Goal: Task Accomplishment & Management: Use online tool/utility

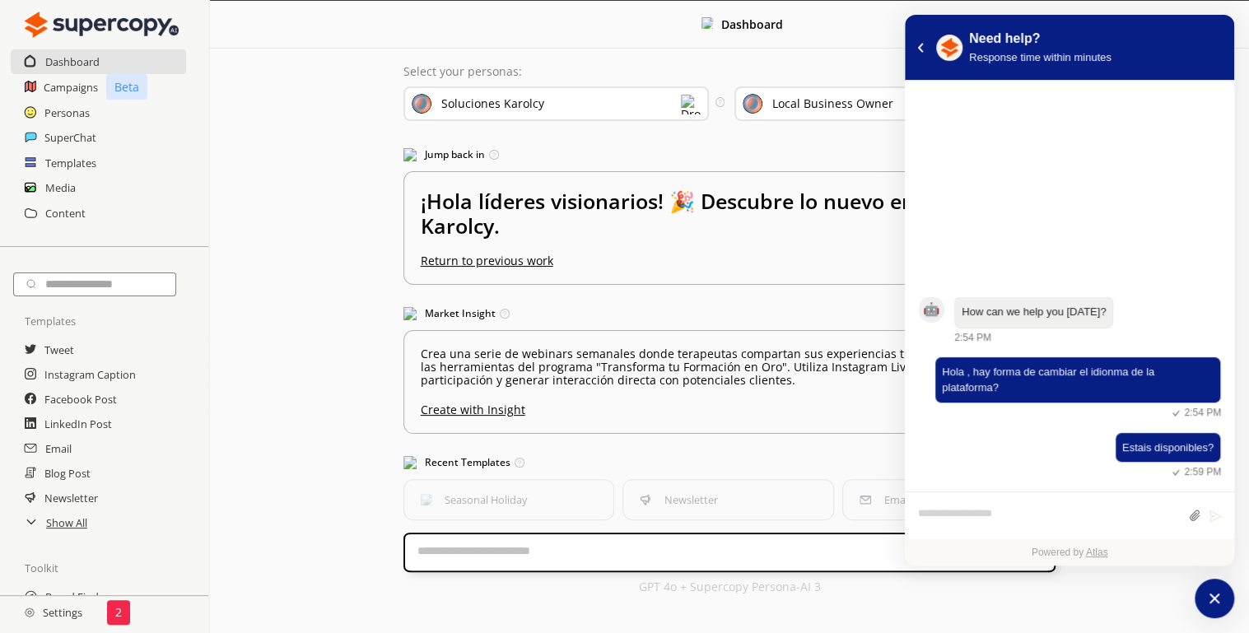
click at [1017, 511] on textarea "atlas-composer" at bounding box center [1049, 516] width 262 height 21
type textarea "**********"
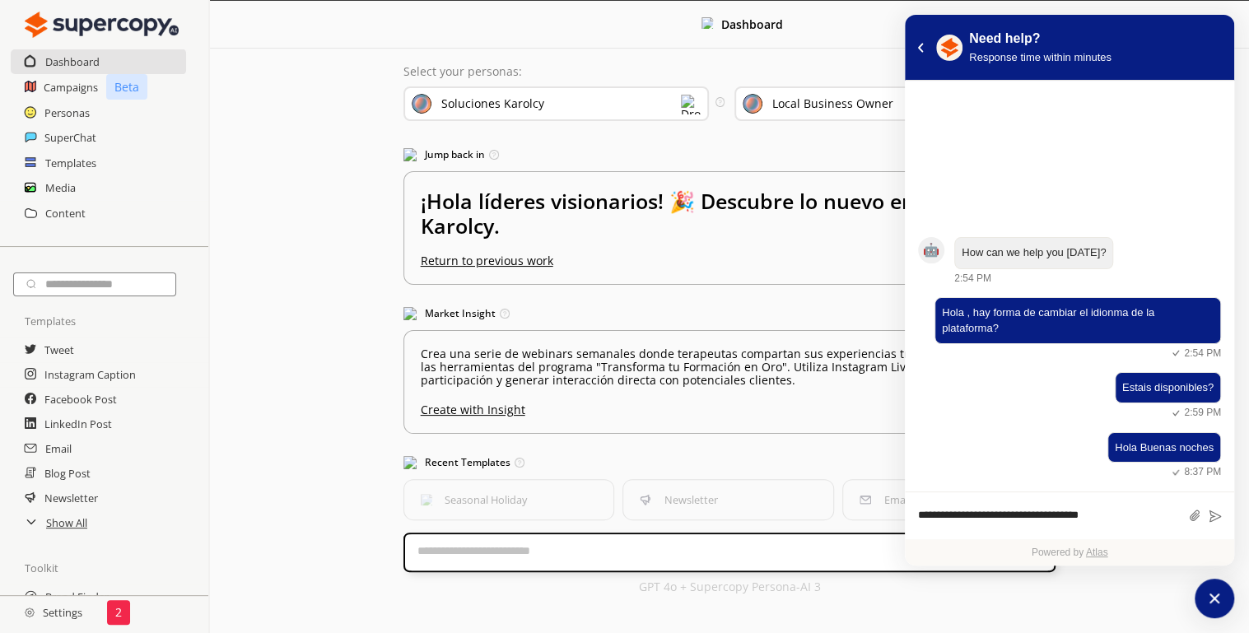
type textarea "**********"
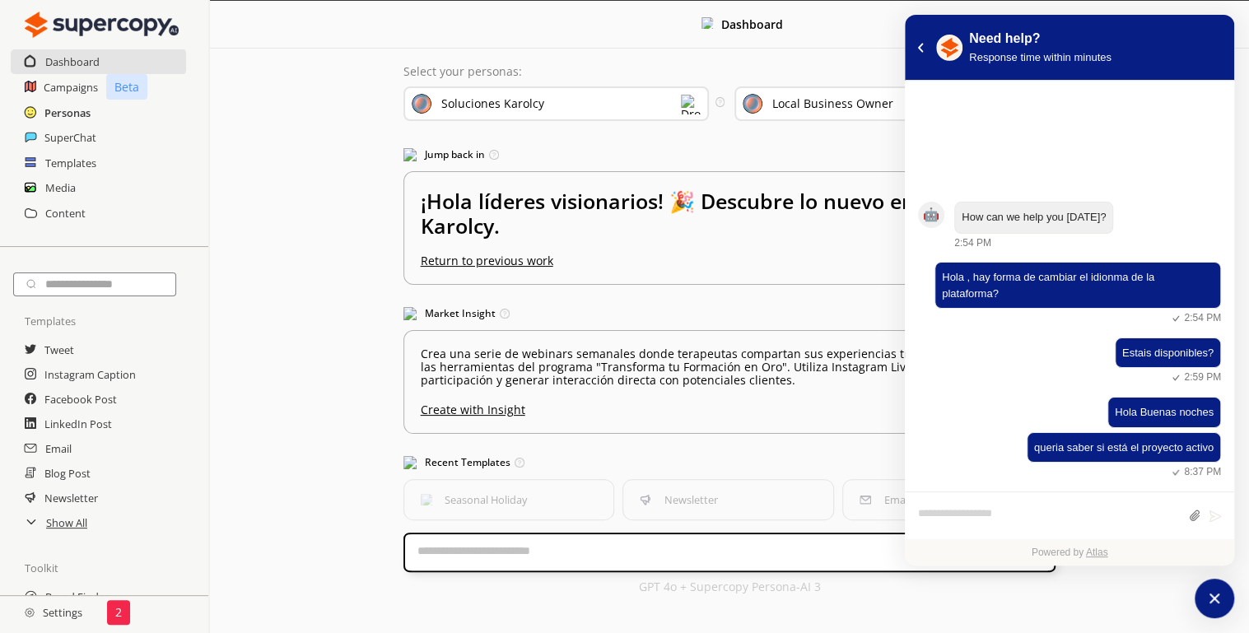
click at [48, 103] on h2 "Personas" at bounding box center [67, 112] width 46 height 25
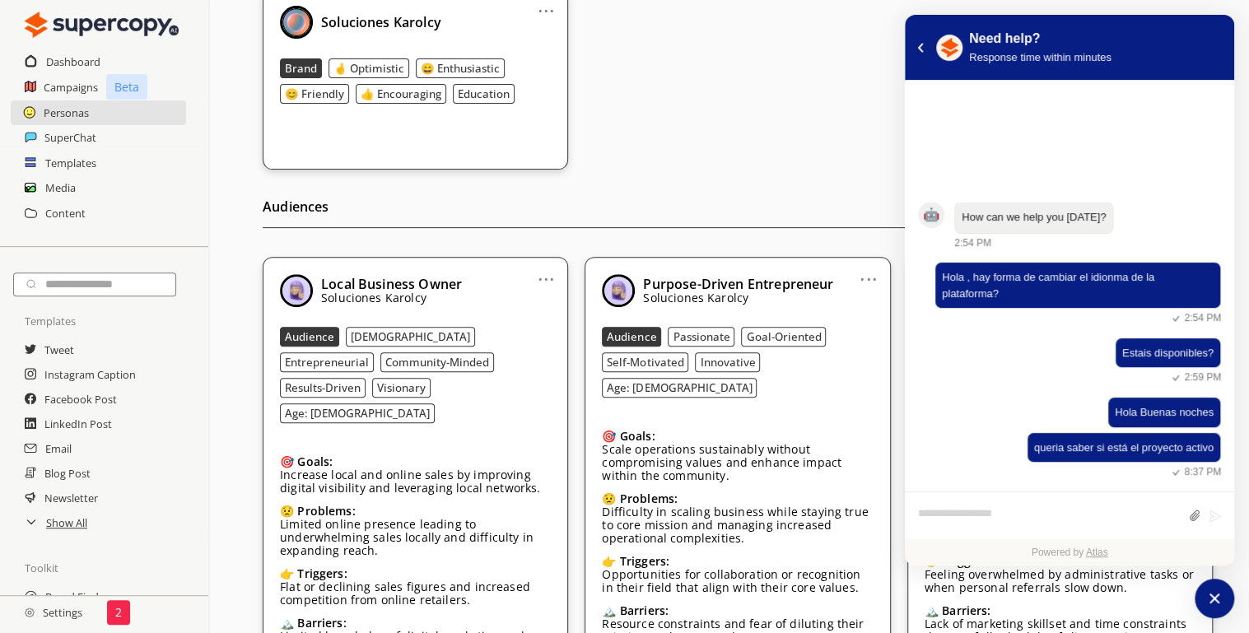
scroll to position [412, 0]
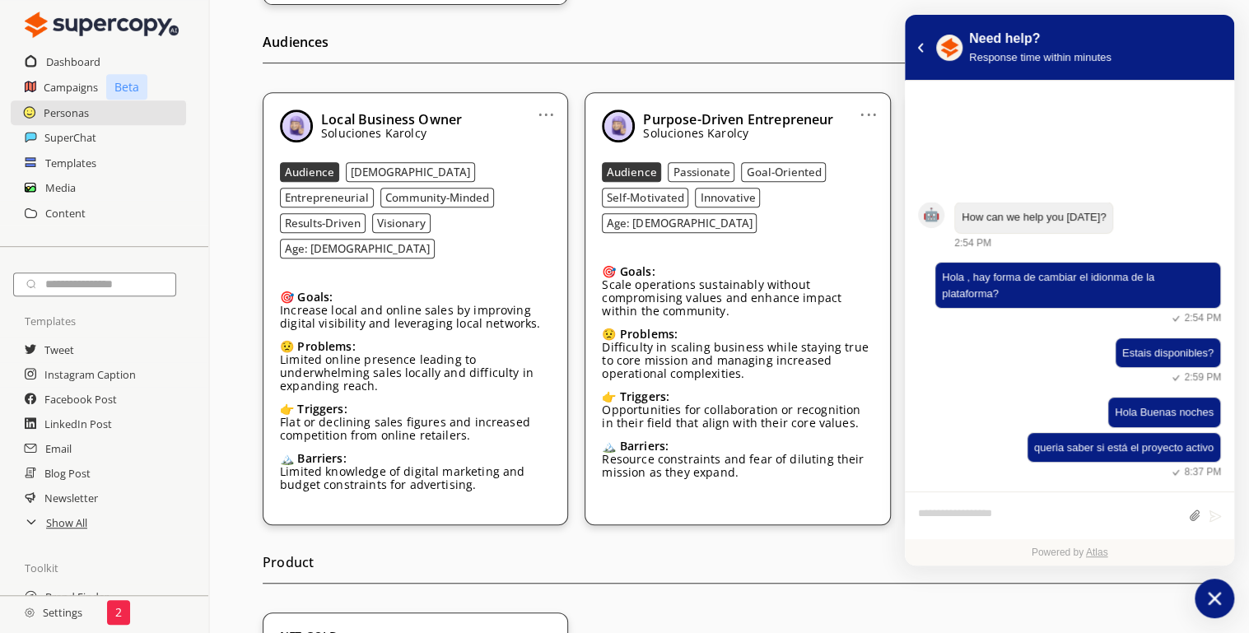
click at [1209, 603] on icon "atlas-launcher" at bounding box center [1214, 598] width 13 height 13
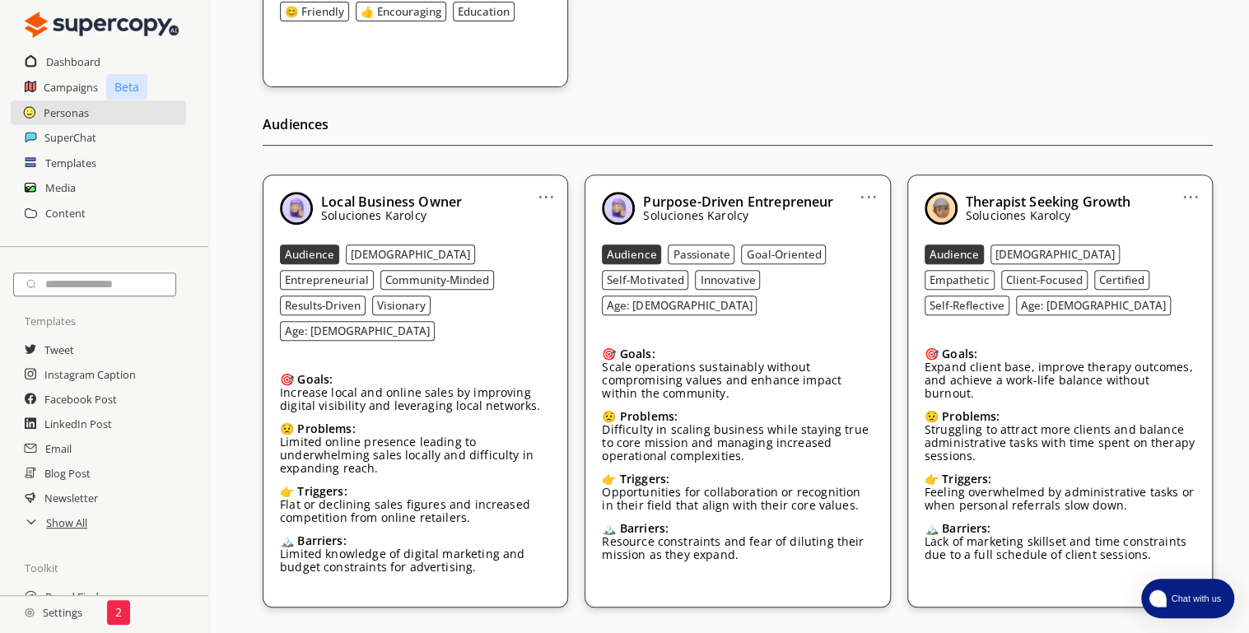
scroll to position [0, 0]
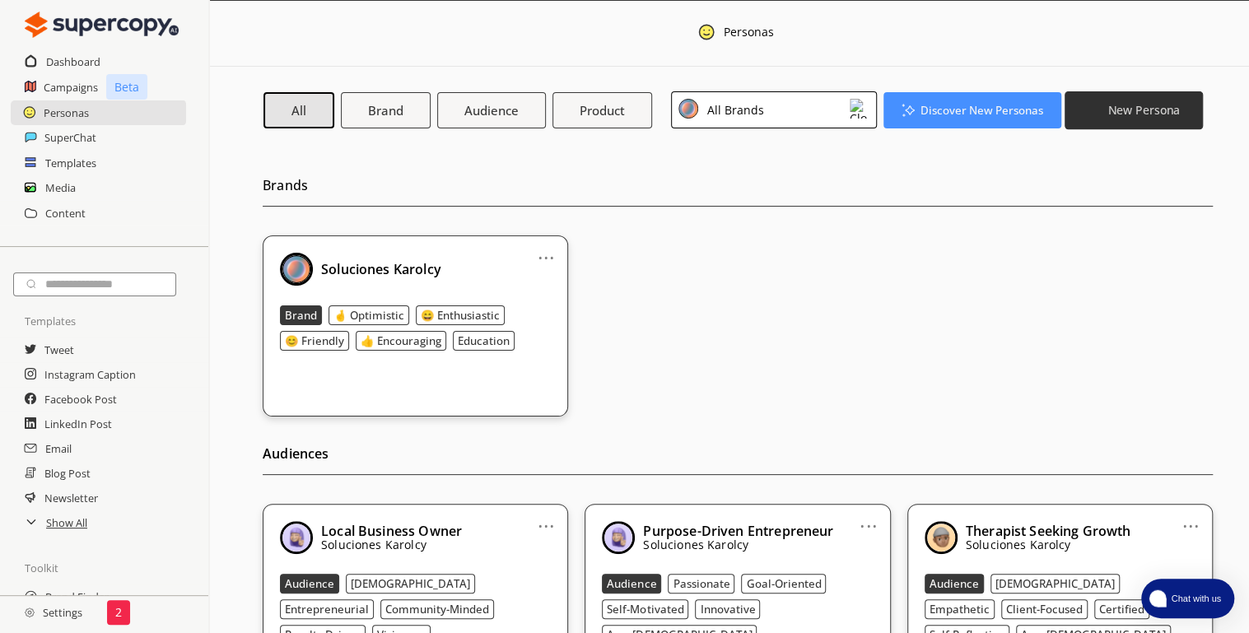
click at [1124, 119] on button "New Persona" at bounding box center [1134, 110] width 138 height 38
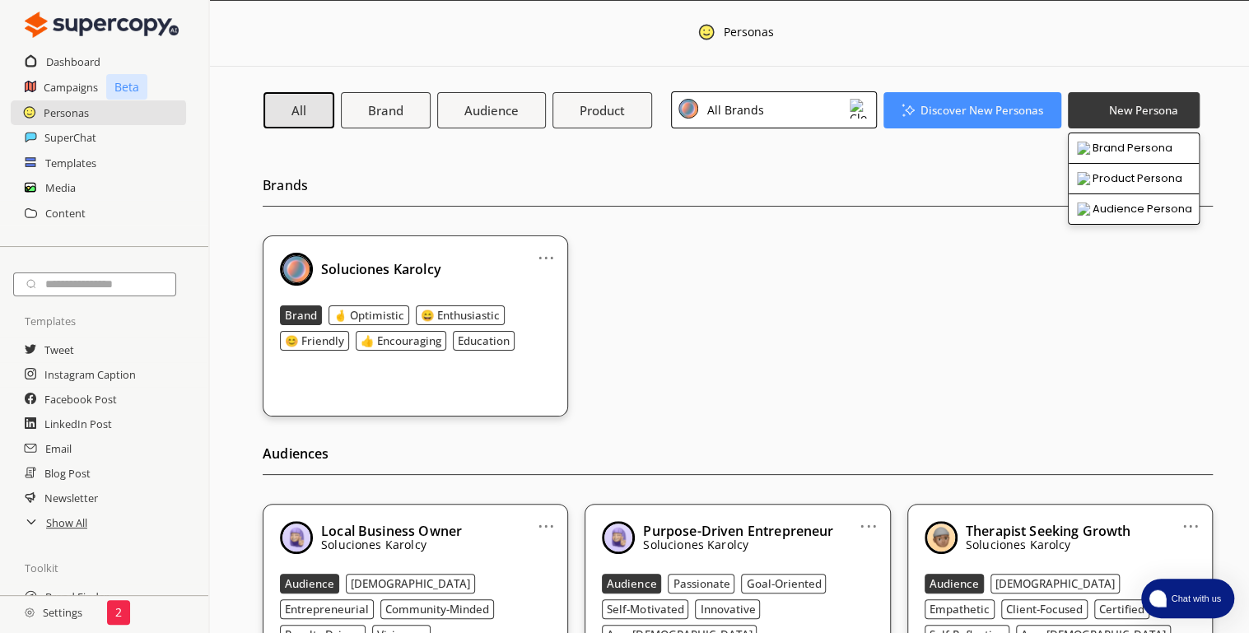
click at [860, 164] on div "Brands ... Soluciones Karolcy Brand 🤞 Optimistic 😄 Enthusiastic 😊 Friendly 👍 En…" at bounding box center [738, 282] width 950 height 268
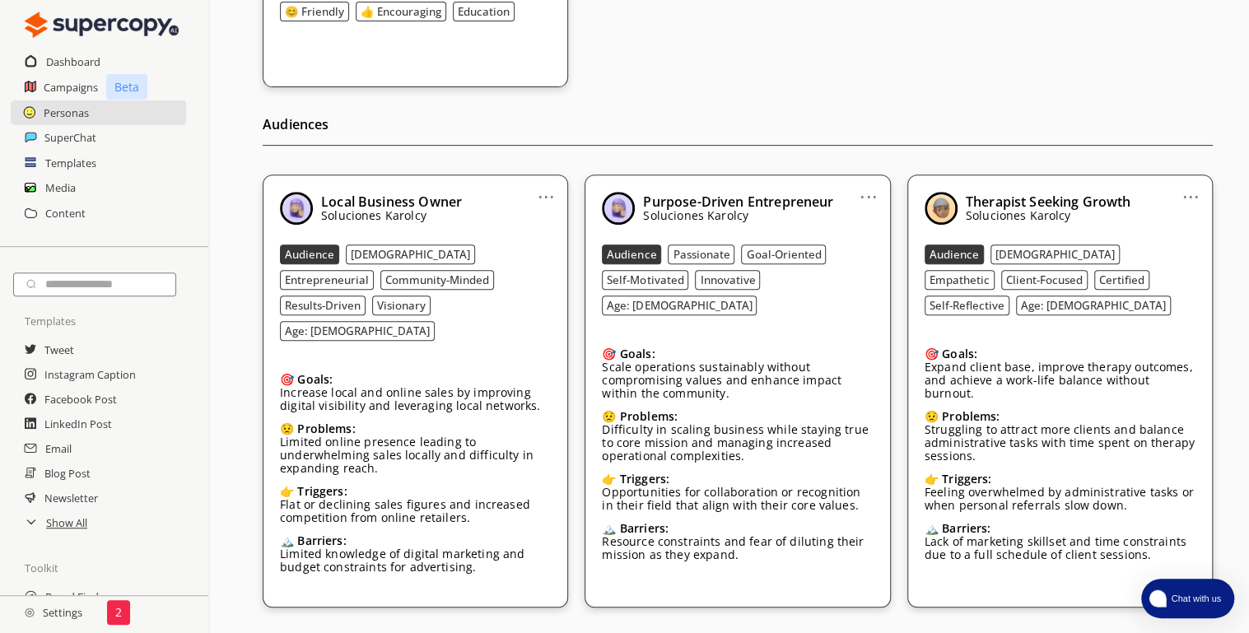
scroll to position [247, 0]
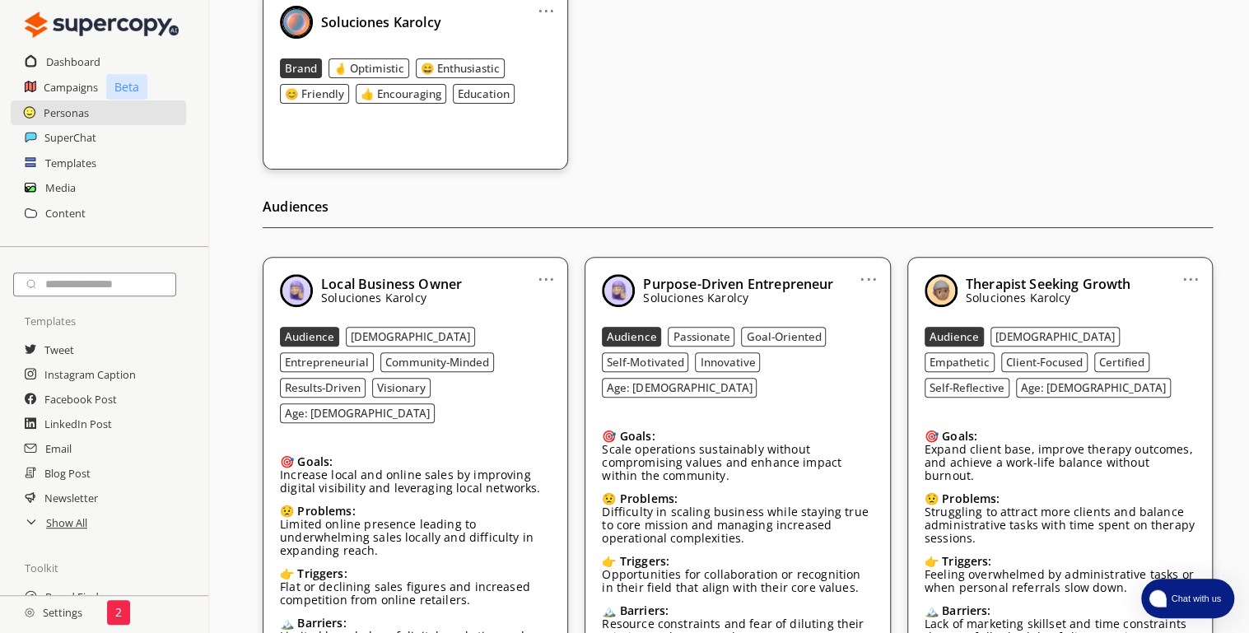
click at [1187, 276] on link "..." at bounding box center [1190, 272] width 17 height 13
click at [1117, 250] on div "Audiences ... Local Business Owner Soluciones [PERSON_NAME] [DEMOGRAPHIC_DATA] …" at bounding box center [738, 430] width 950 height 520
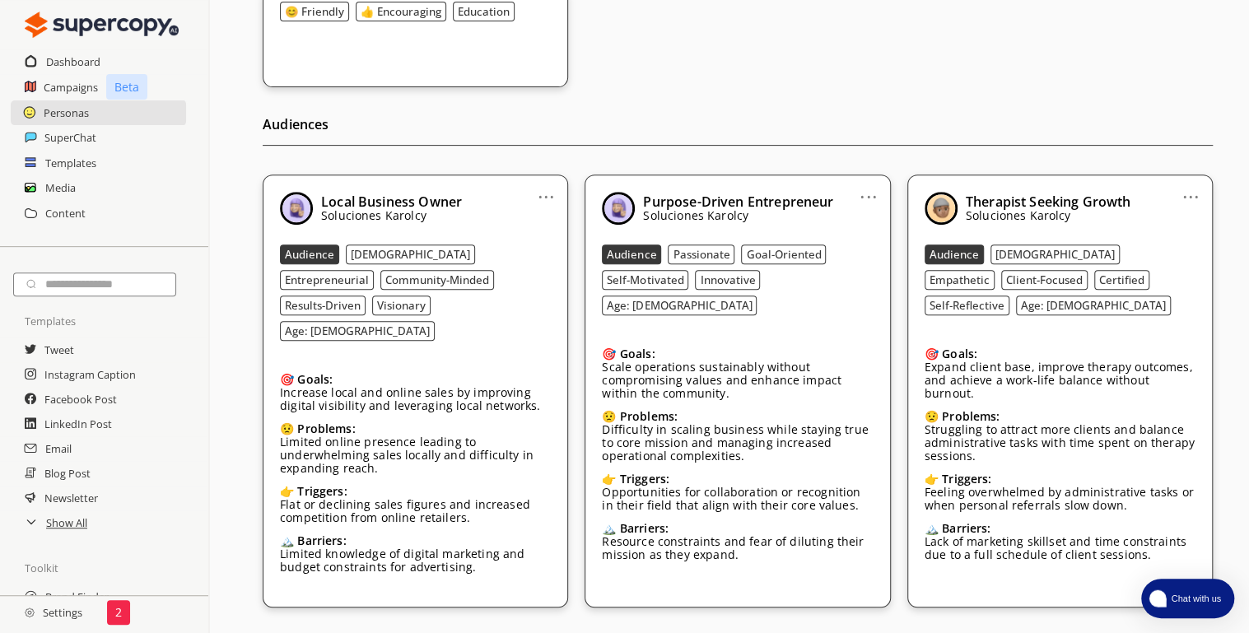
scroll to position [0, 0]
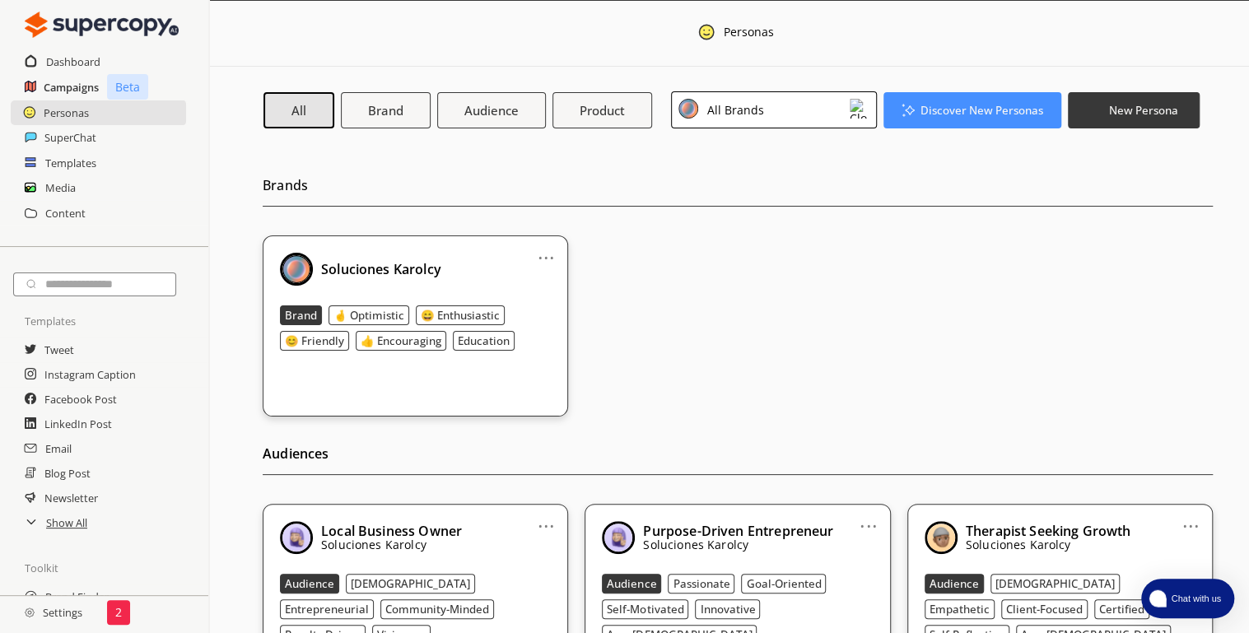
click at [66, 88] on h2 "Campaigns" at bounding box center [71, 87] width 55 height 25
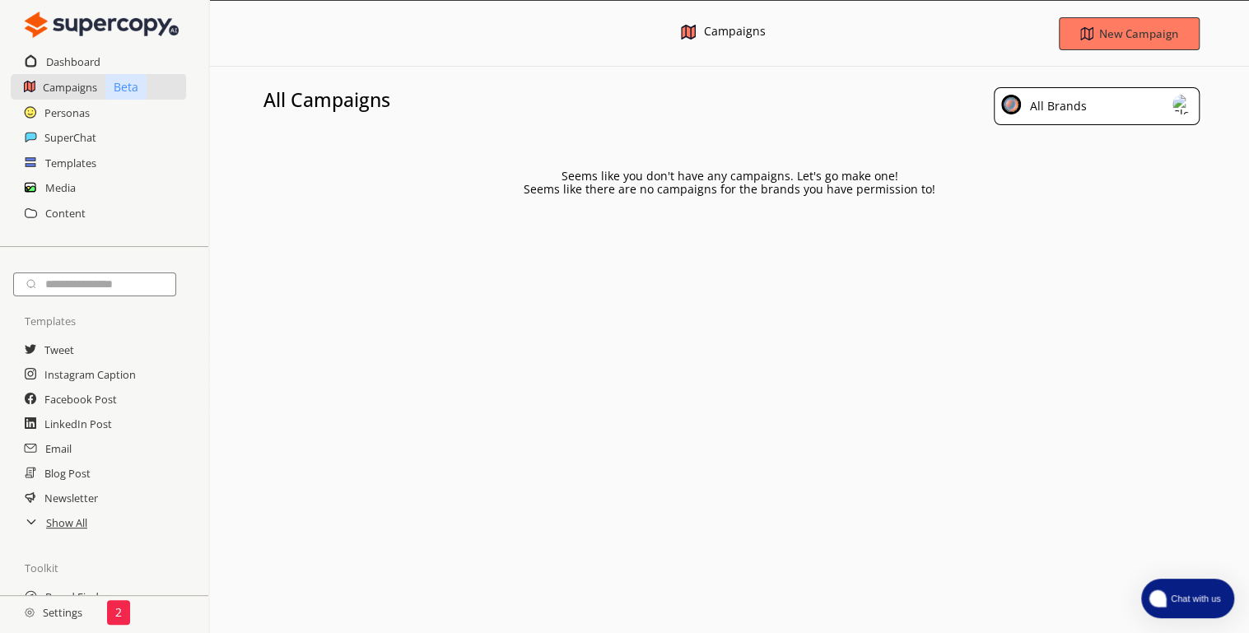
click at [1121, 93] on div "All Brands" at bounding box center [1097, 106] width 206 height 38
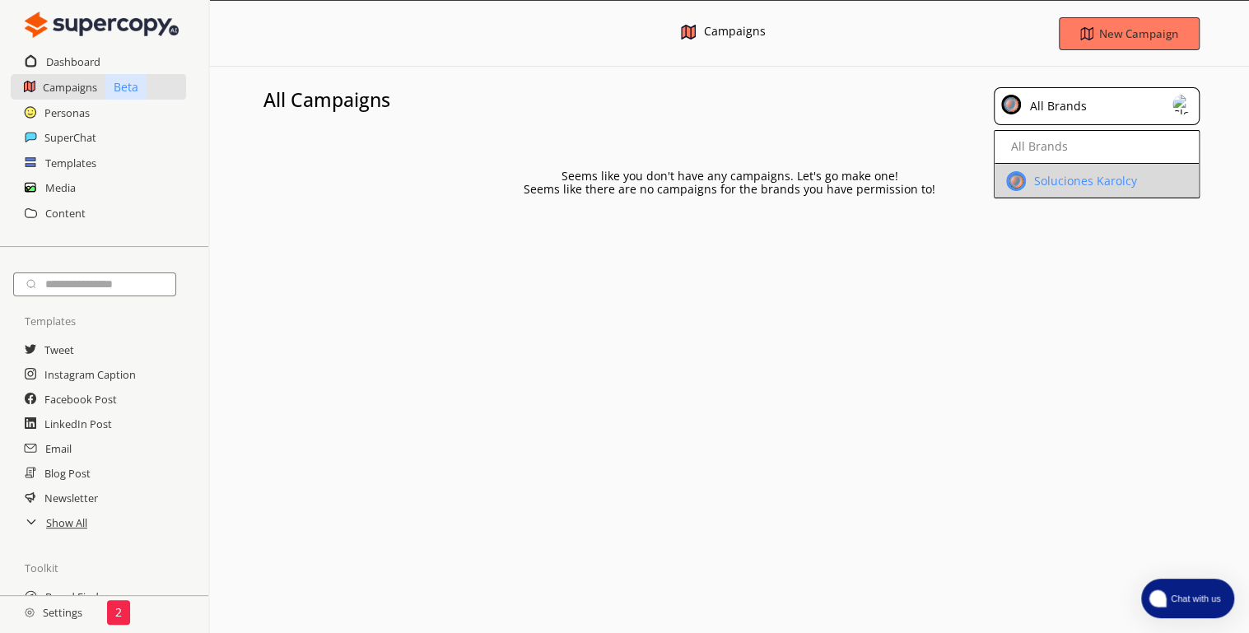
click at [1086, 175] on div "Soluciones Karolcy" at bounding box center [1082, 181] width 107 height 13
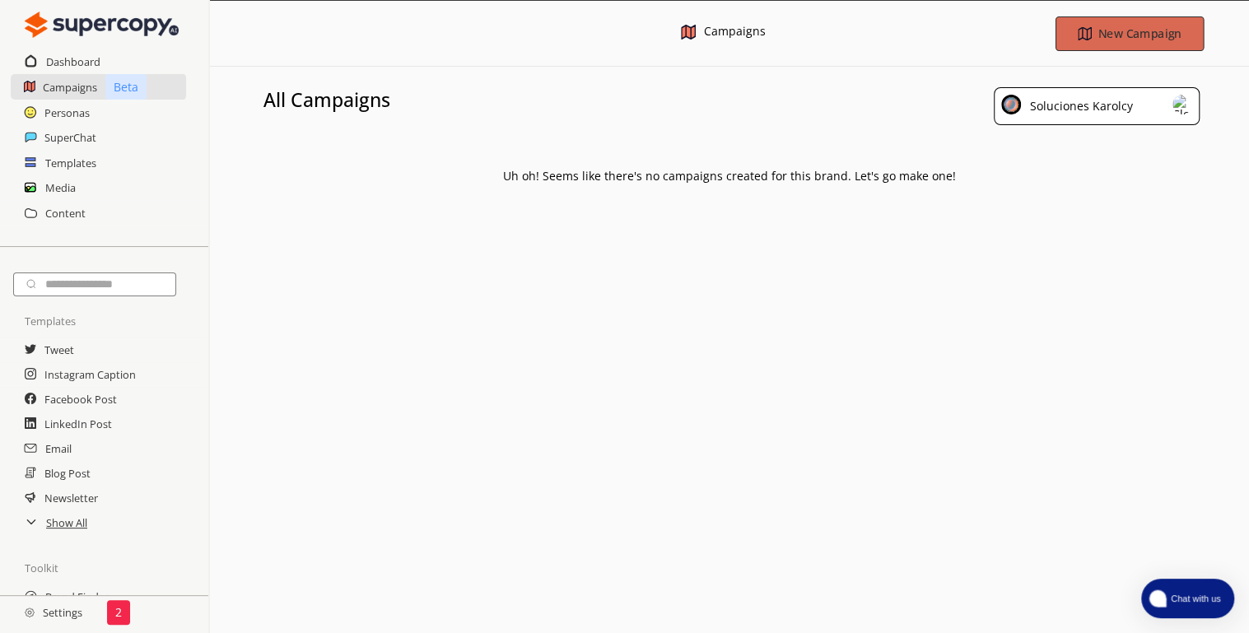
click at [1128, 30] on b "New Campaign" at bounding box center [1139, 34] width 83 height 16
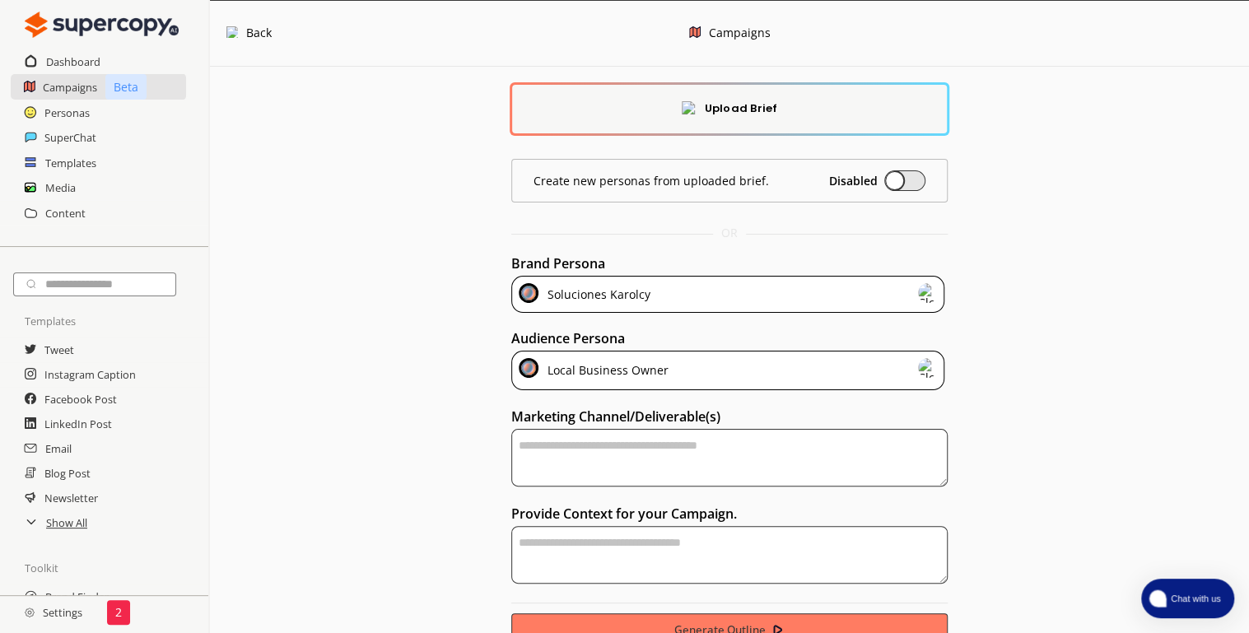
scroll to position [31, 0]
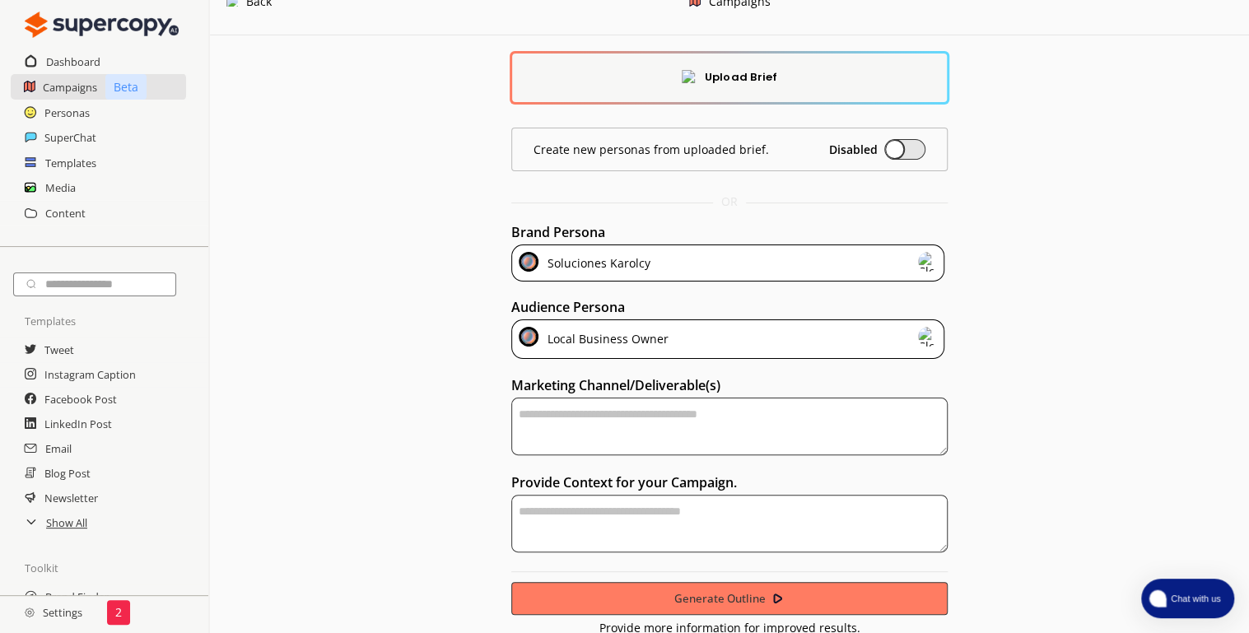
click at [734, 344] on div "Local Business Owner" at bounding box center [728, 339] width 434 height 40
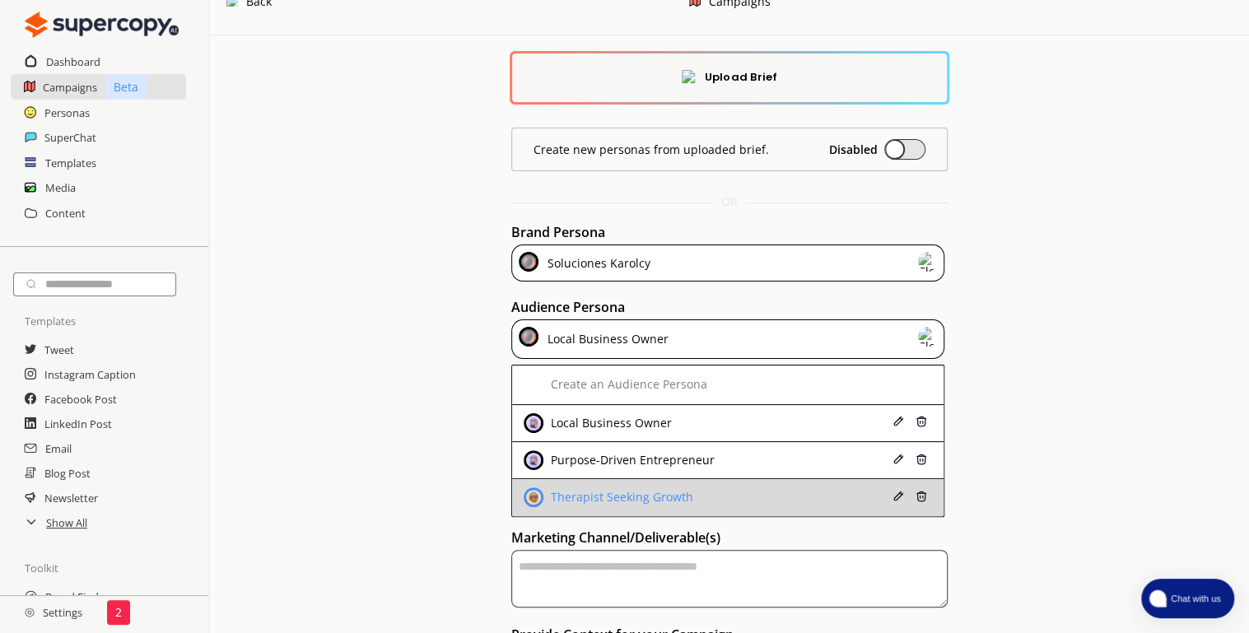
click at [709, 493] on div "Therapist Seeking Growth" at bounding box center [692, 497] width 336 height 20
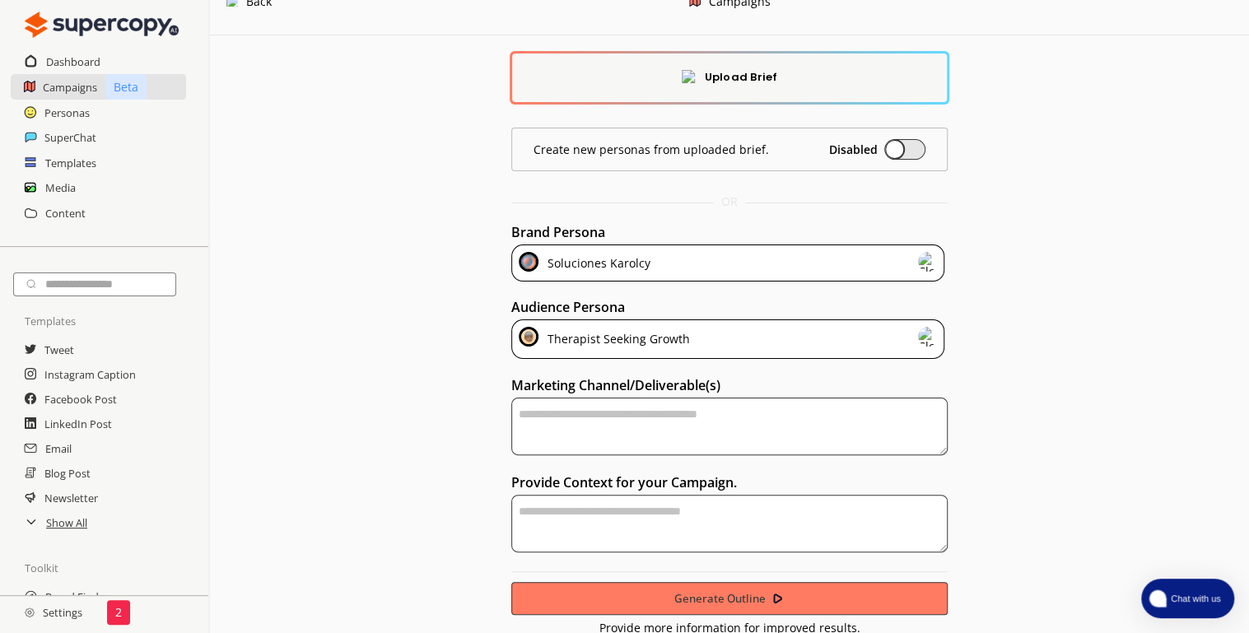
click at [572, 413] on textarea "textarea-textarea" at bounding box center [729, 427] width 437 height 58
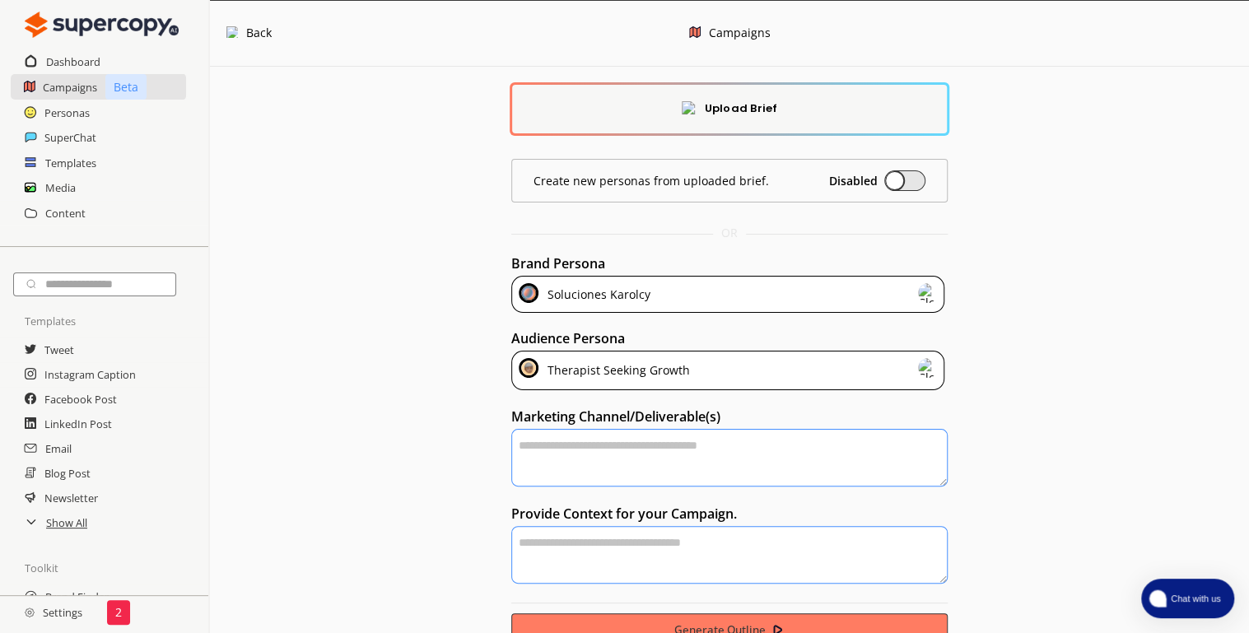
click at [655, 366] on div "Therapist Seeking Growth" at bounding box center [616, 370] width 148 height 25
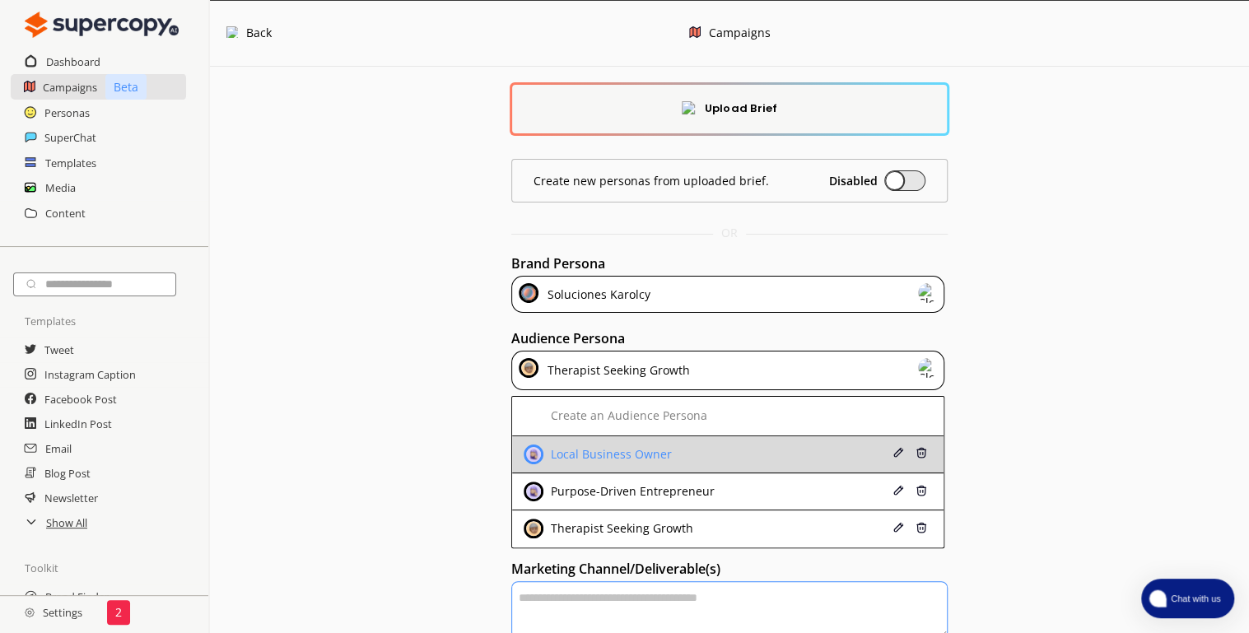
click at [613, 455] on div "Local Business Owner" at bounding box center [609, 454] width 125 height 13
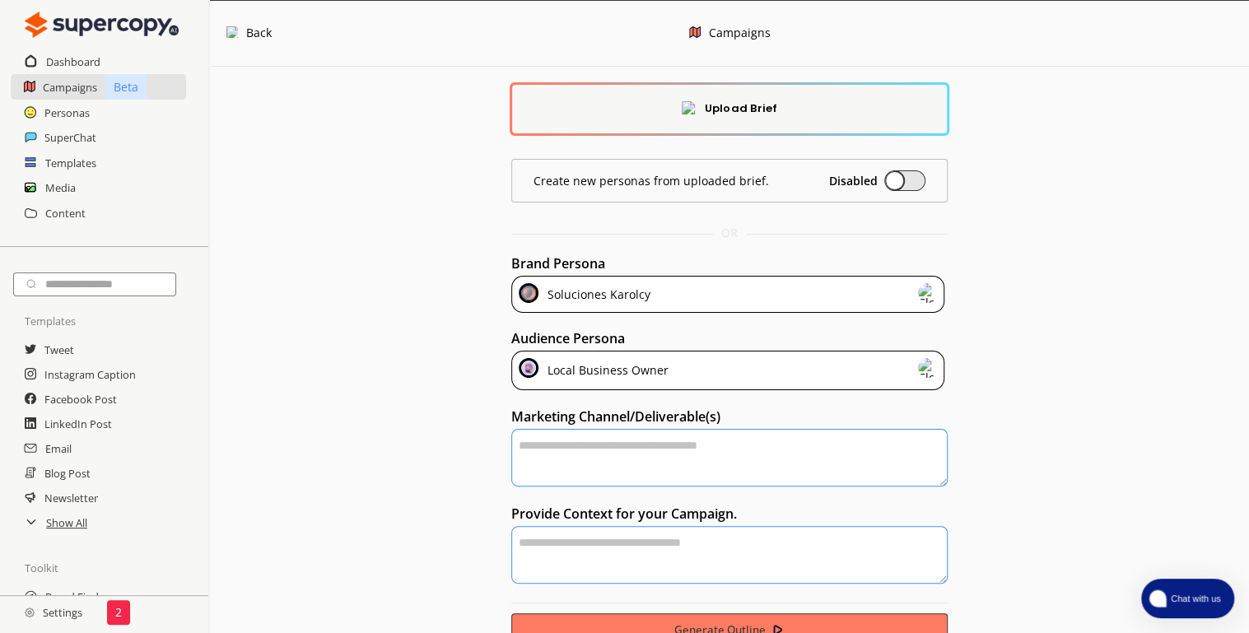
paste textarea "**********"
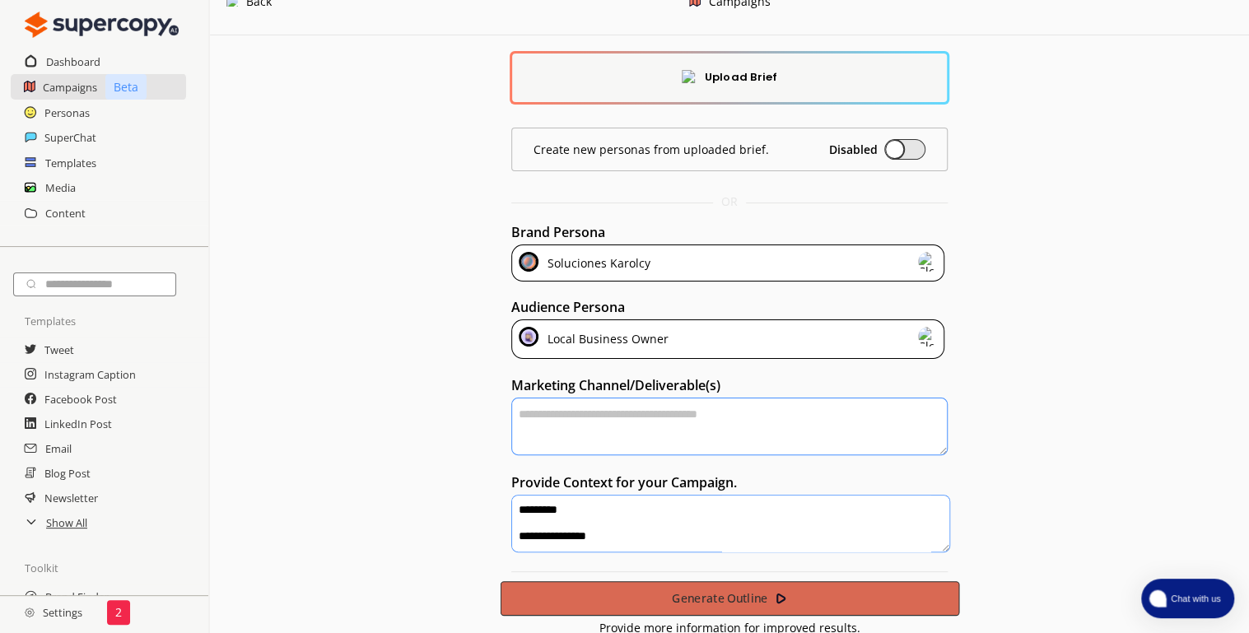
type textarea "**********"
click at [720, 598] on b "Generate Outline" at bounding box center [719, 598] width 96 height 16
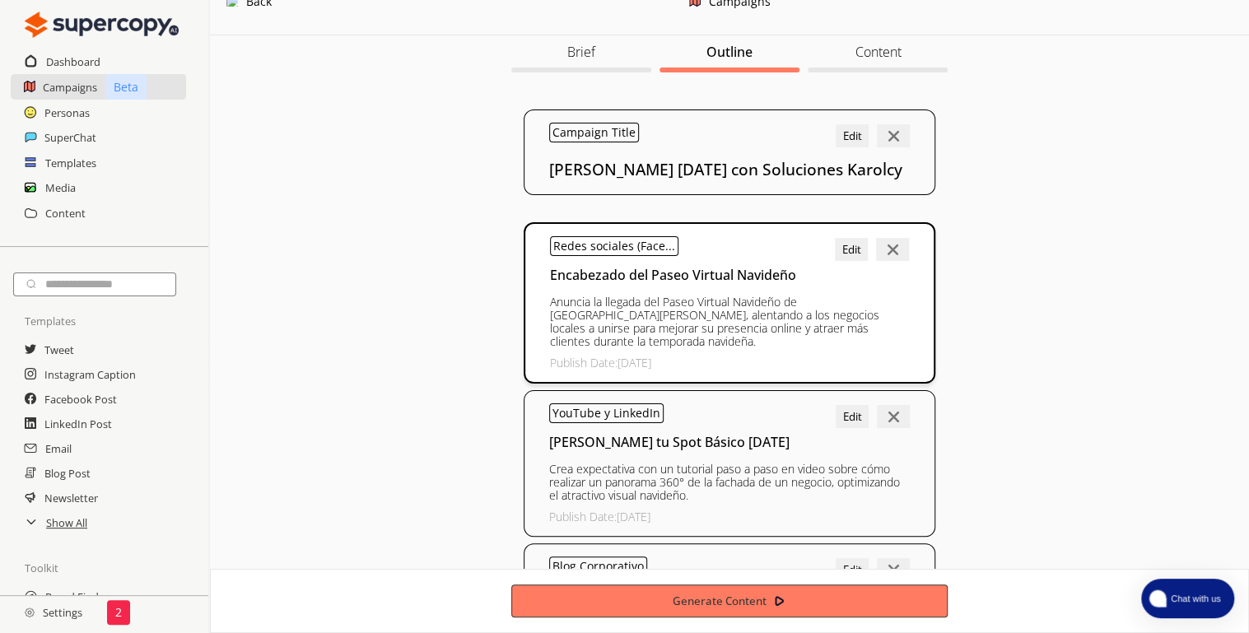
click at [623, 335] on b "Anuncia la llegada del Paseo Virtual Navideño de [GEOGRAPHIC_DATA][PERSON_NAME]…" at bounding box center [729, 322] width 359 height 53
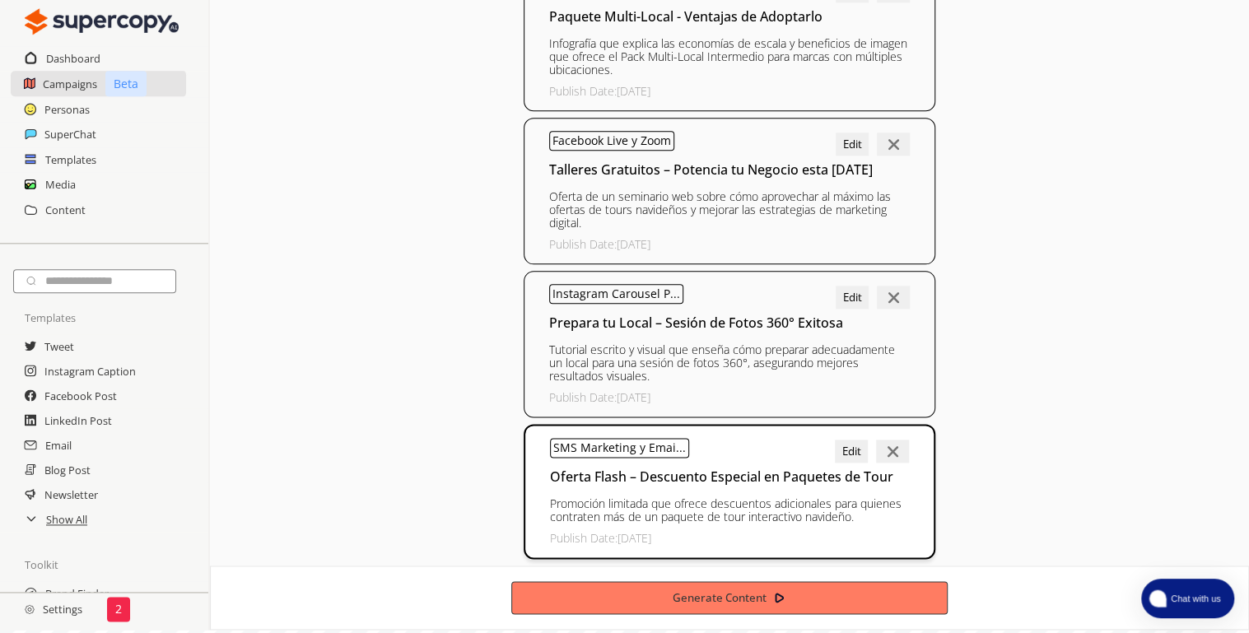
scroll to position [1092, 0]
click at [851, 441] on button "Edit" at bounding box center [851, 450] width 33 height 23
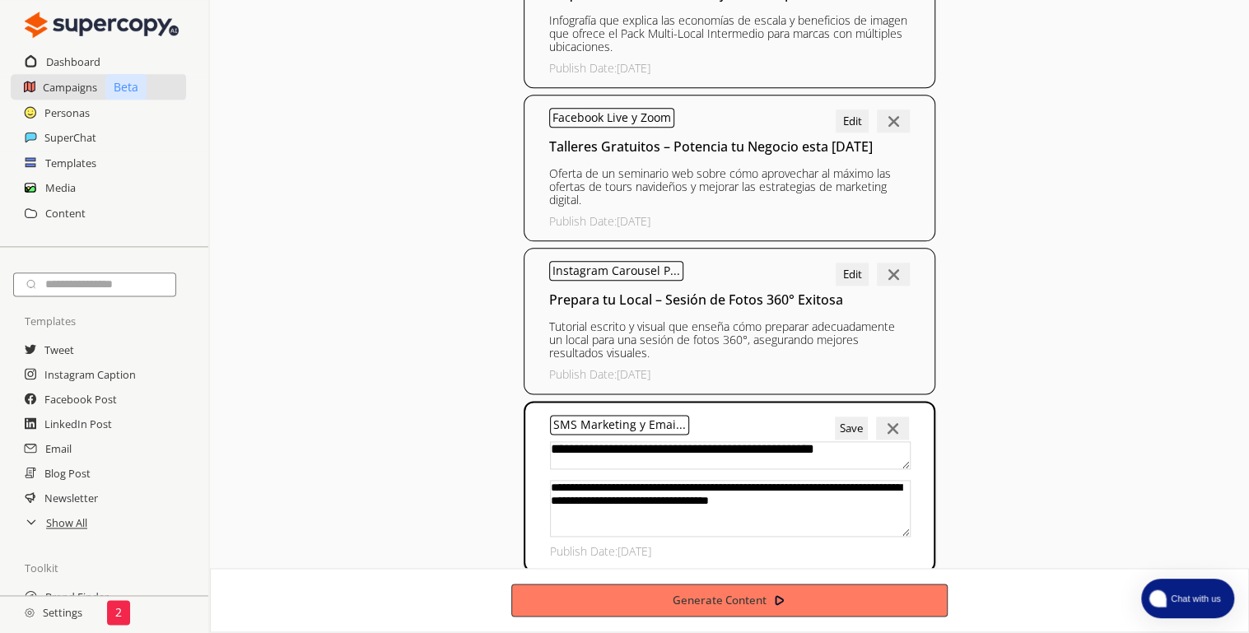
scroll to position [1115, 0]
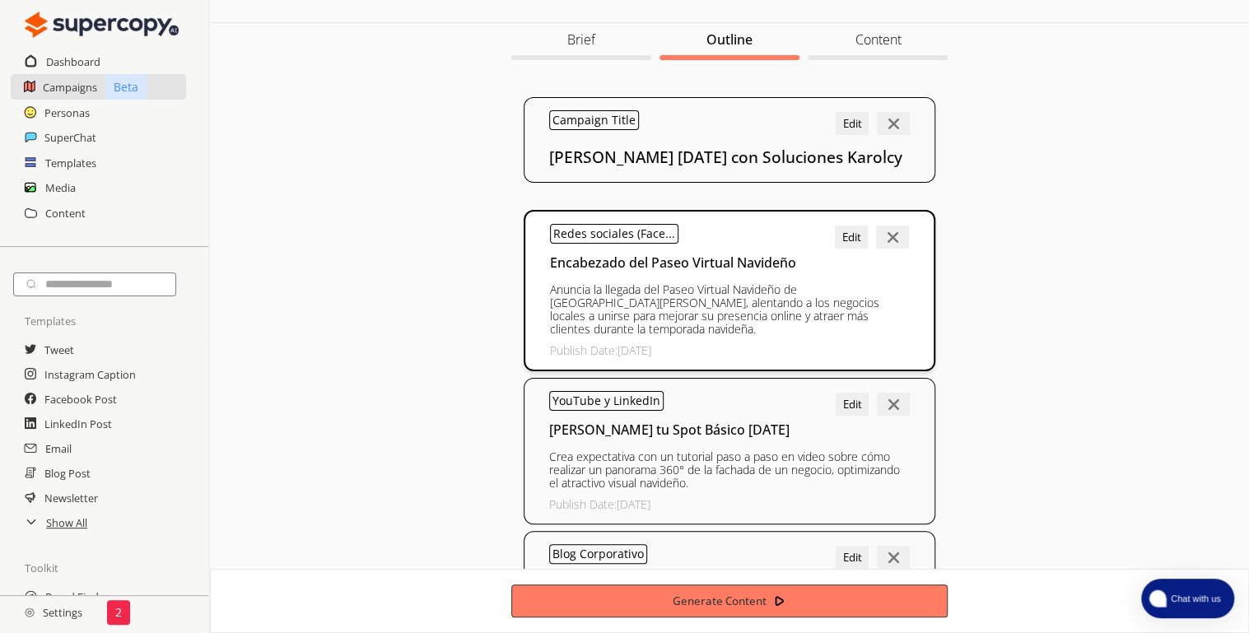
scroll to position [0, 0]
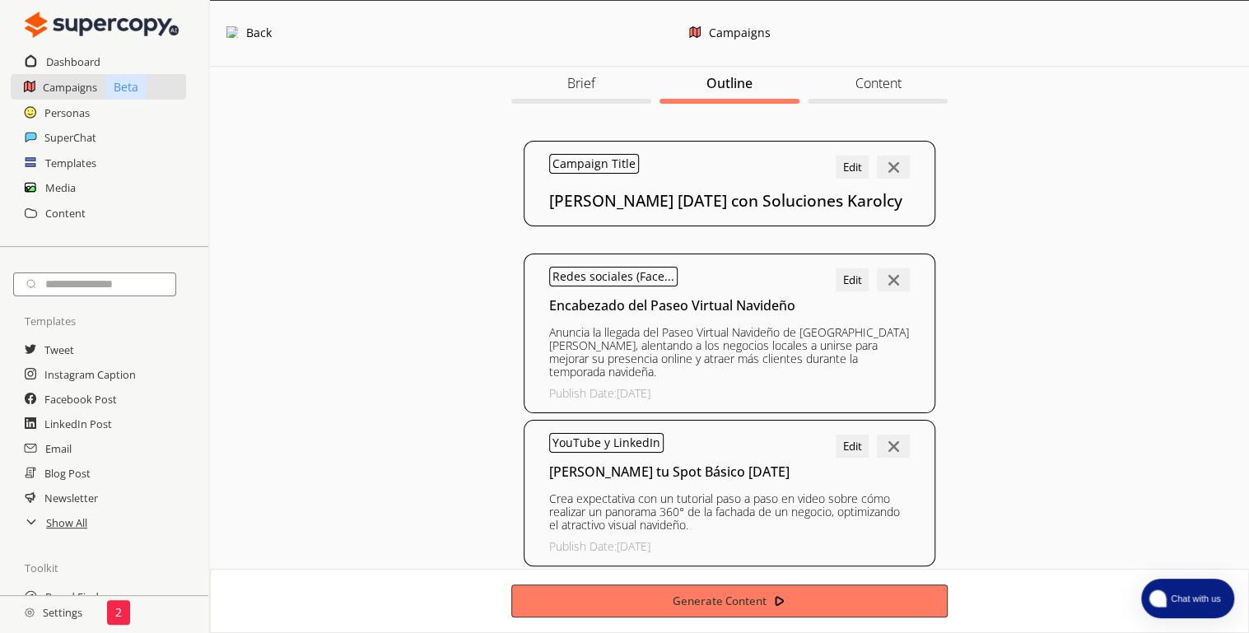
click at [870, 80] on h3 "Content" at bounding box center [878, 83] width 46 height 25
click at [862, 86] on h3 "Content" at bounding box center [878, 83] width 46 height 25
click at [68, 189] on h2 "Media" at bounding box center [60, 187] width 31 height 25
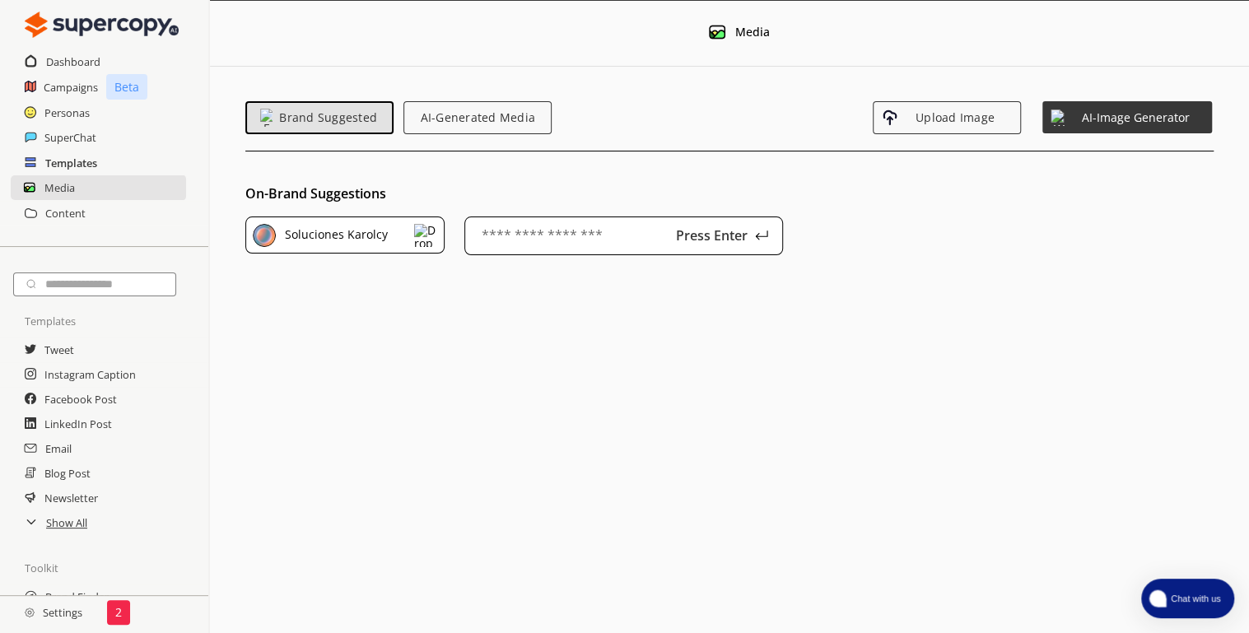
click at [70, 160] on h2 "Templates" at bounding box center [71, 163] width 52 height 25
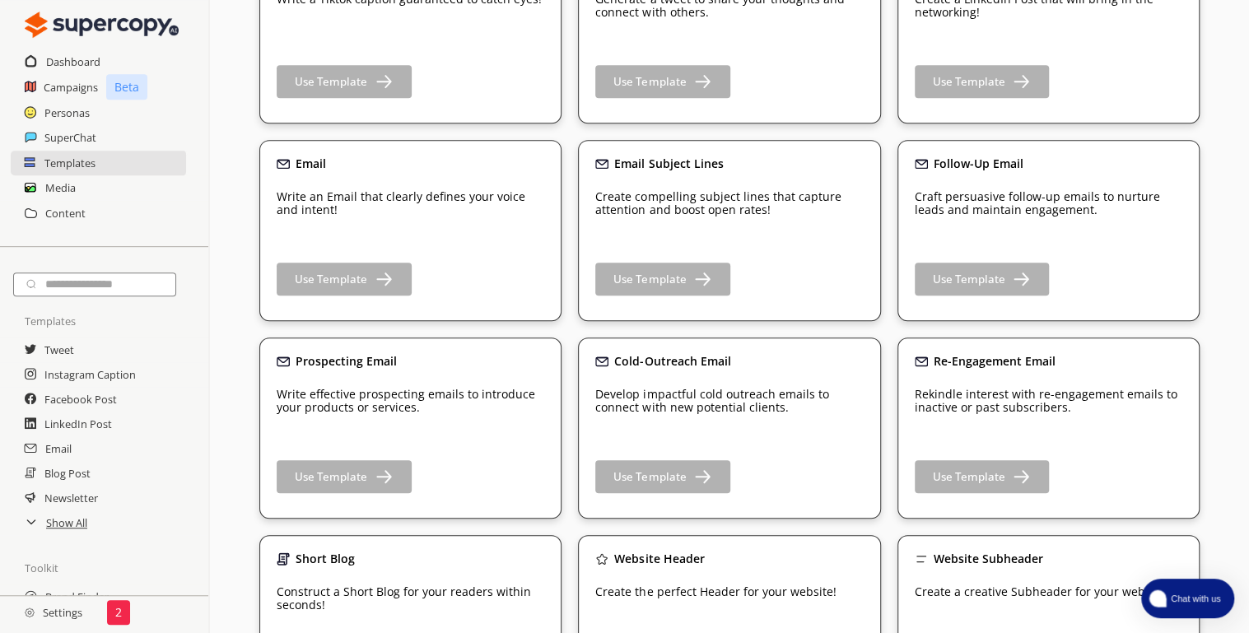
scroll to position [329, 0]
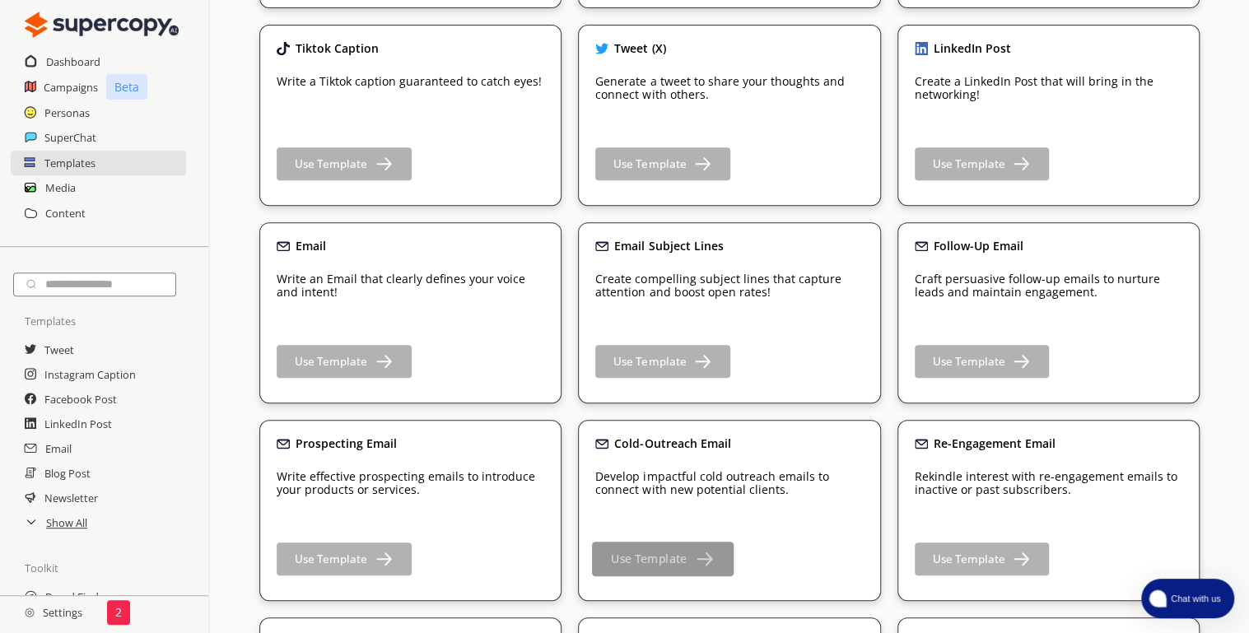
click at [679, 562] on b "Use Template" at bounding box center [649, 560] width 76 height 16
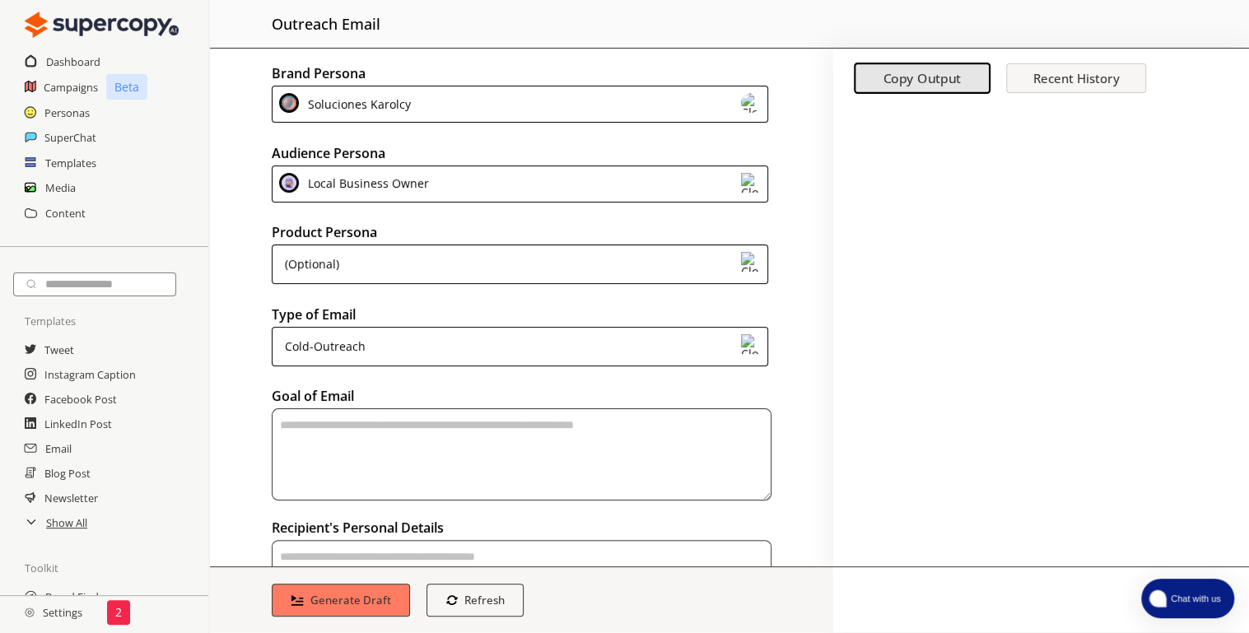
click at [405, 266] on div "(Optional)" at bounding box center [520, 265] width 497 height 40
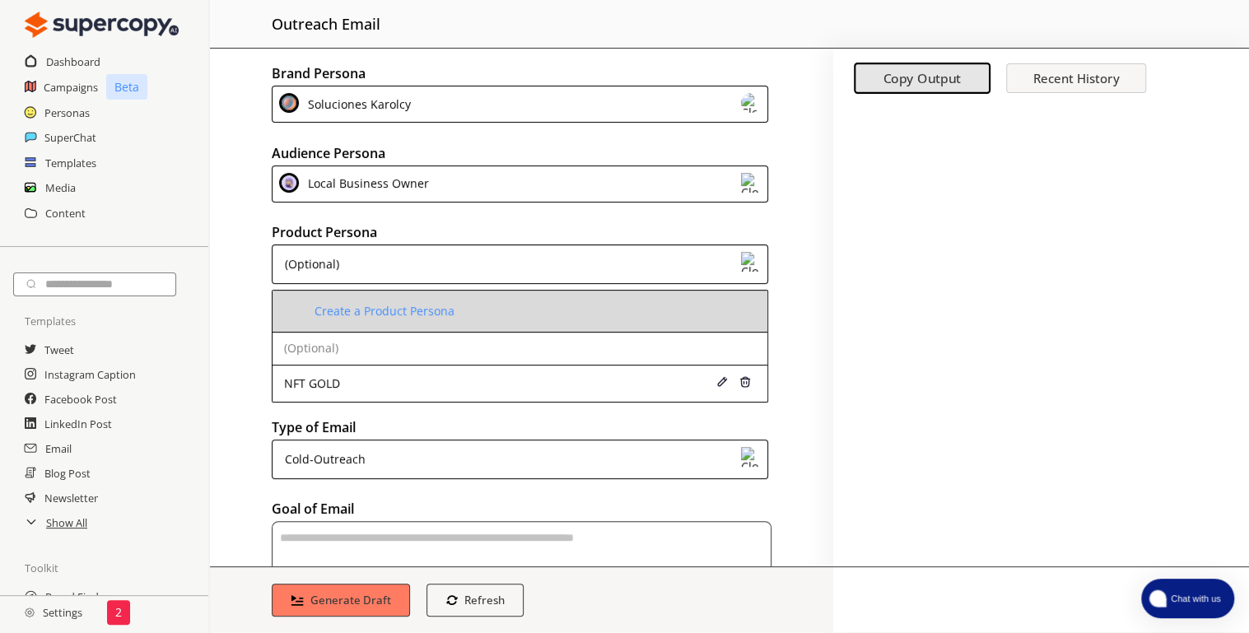
click at [368, 305] on div "Create a Product Persona" at bounding box center [382, 311] width 144 height 13
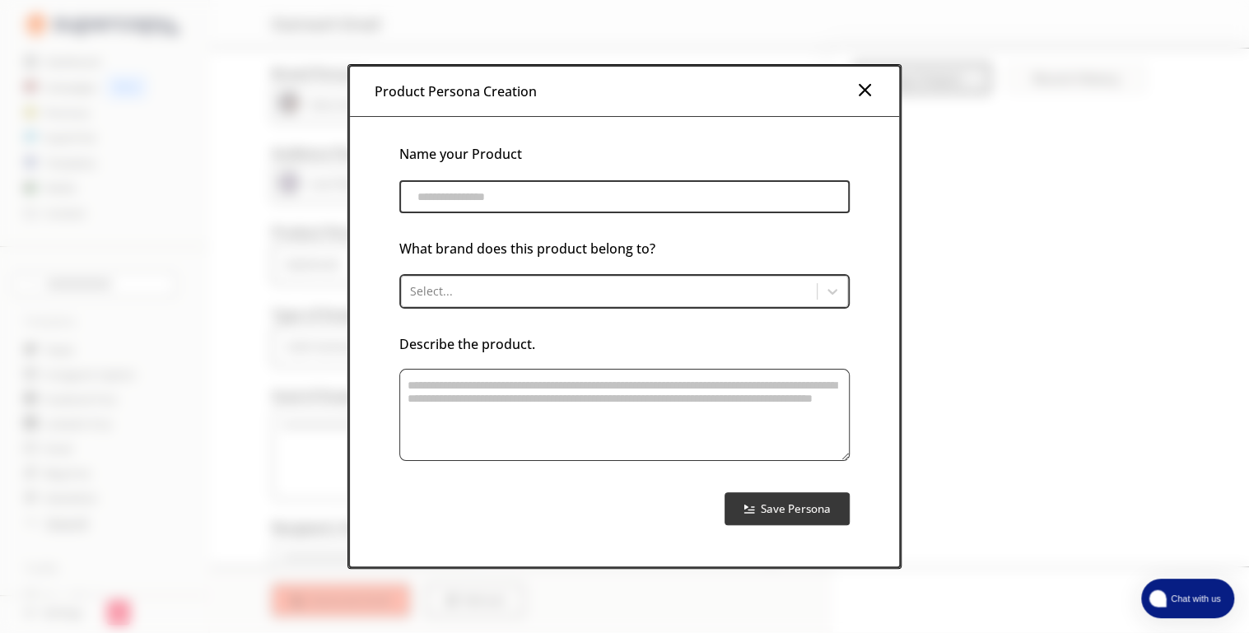
click at [476, 202] on input "product-persona-input-input" at bounding box center [624, 196] width 450 height 33
type input "**********"
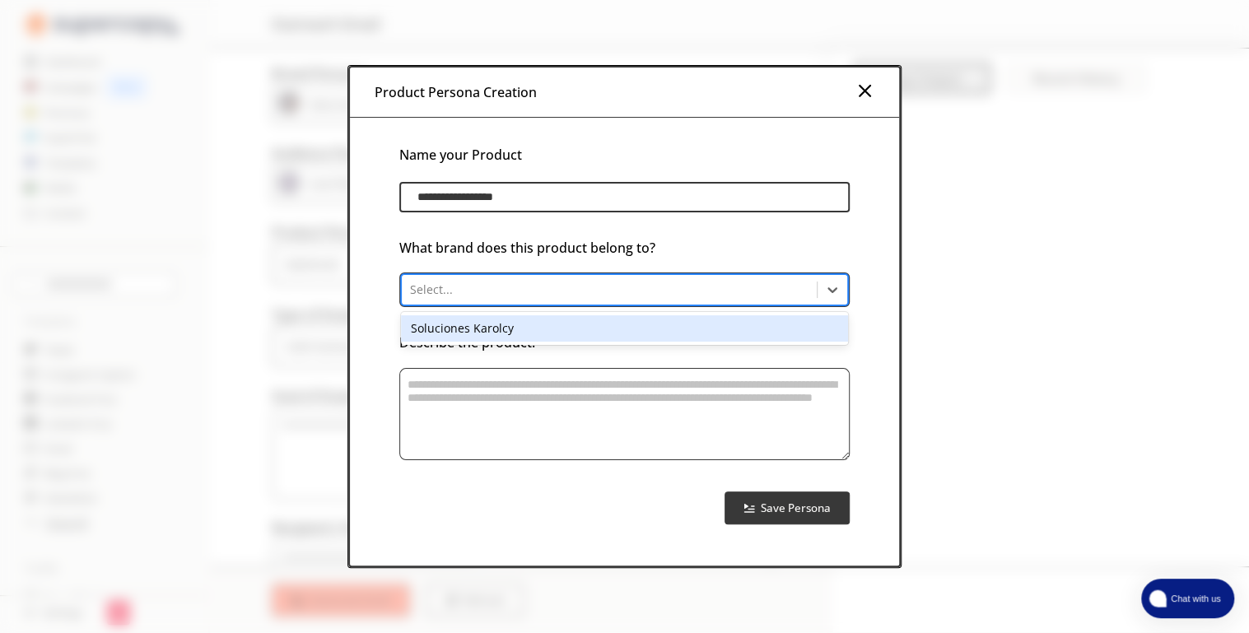
click at [523, 299] on div "Select..." at bounding box center [609, 289] width 415 height 23
click at [509, 333] on div "Soluciones Karolcy" at bounding box center [624, 328] width 447 height 26
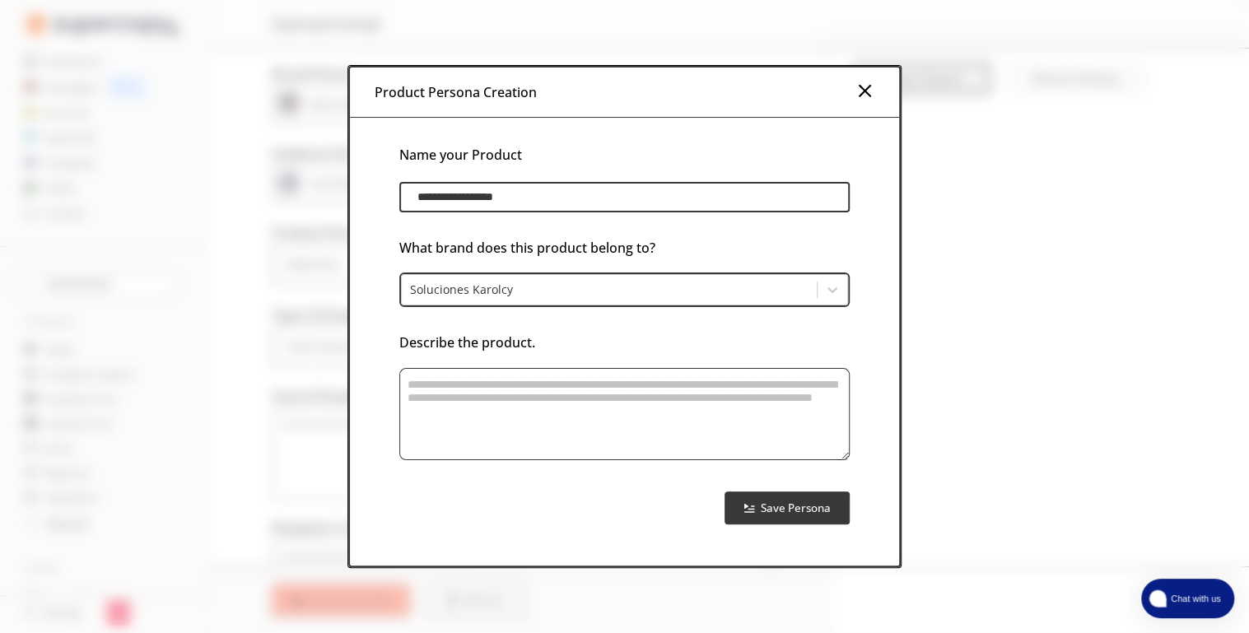
click at [466, 394] on textarea "product-persona-input-textarea" at bounding box center [624, 414] width 450 height 92
paste textarea "**********"
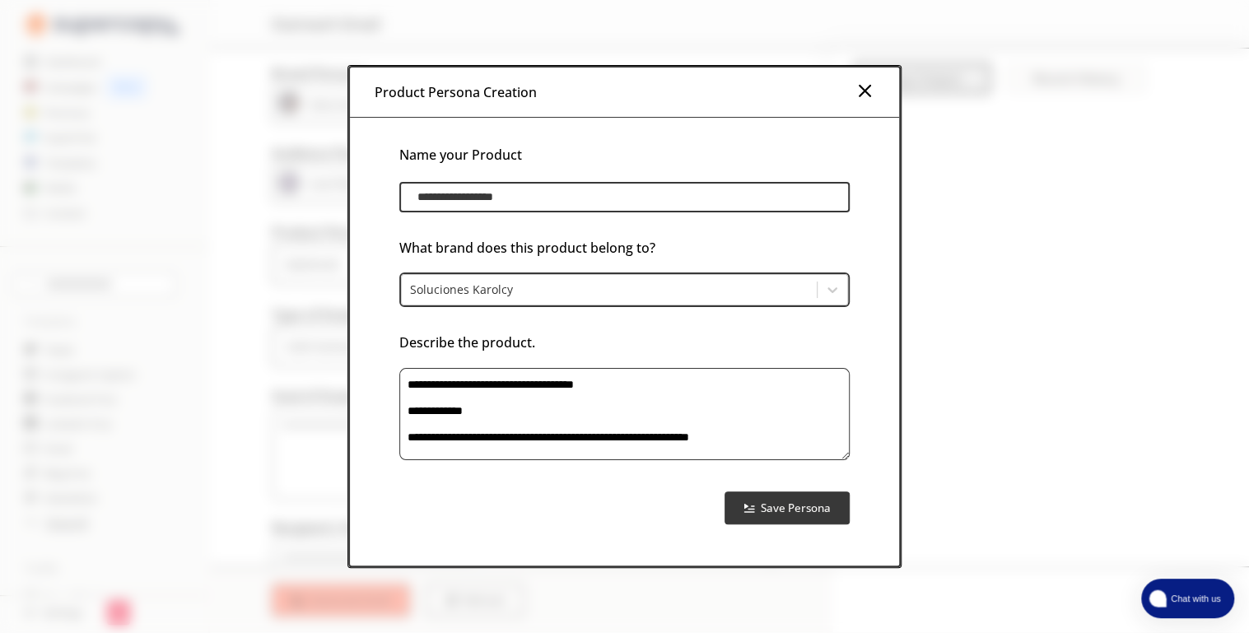
scroll to position [959, 0]
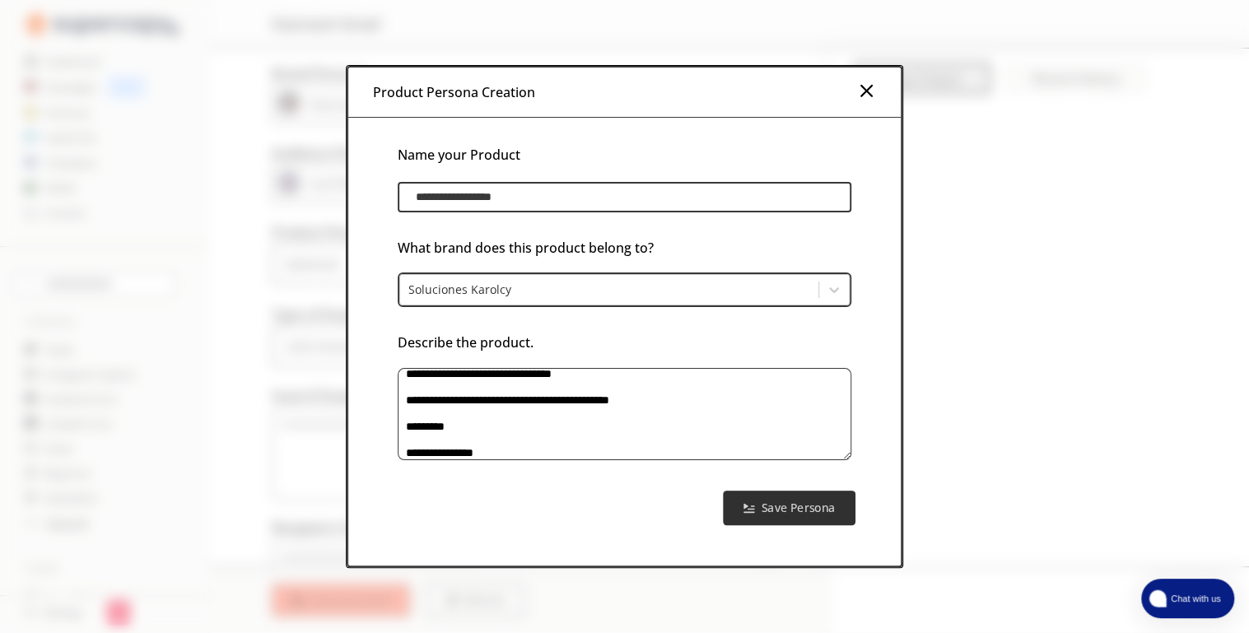
type textarea "**********"
click at [790, 513] on b "Save Persona" at bounding box center [798, 508] width 73 height 16
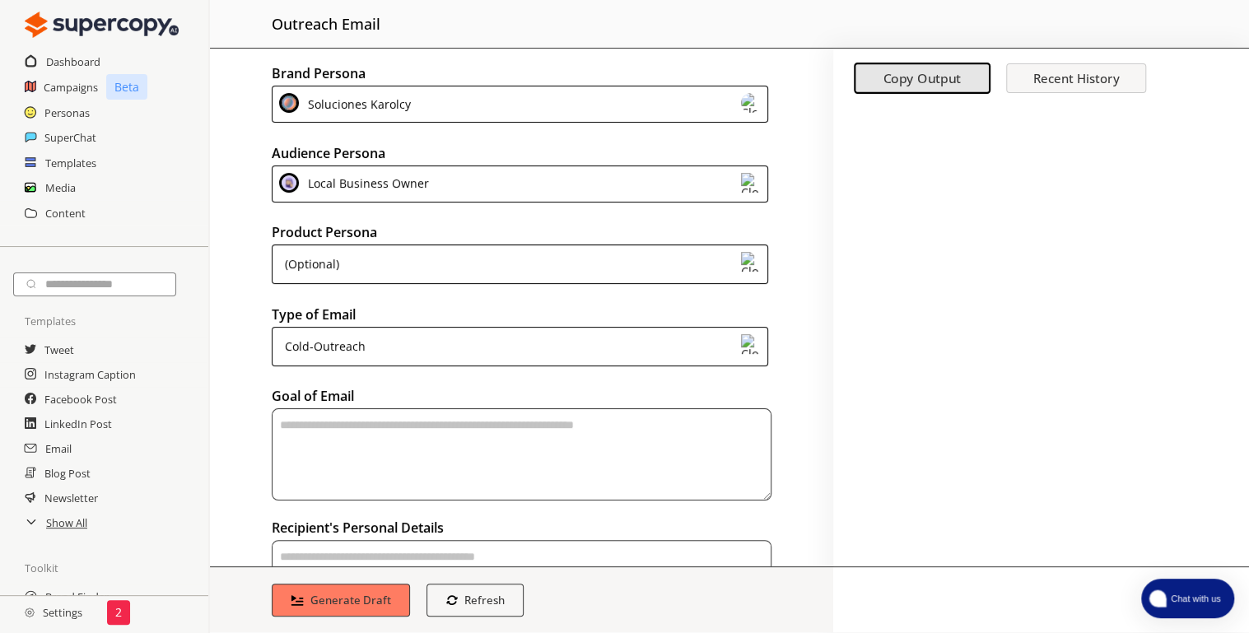
click at [499, 282] on div "(Optional)" at bounding box center [520, 265] width 497 height 40
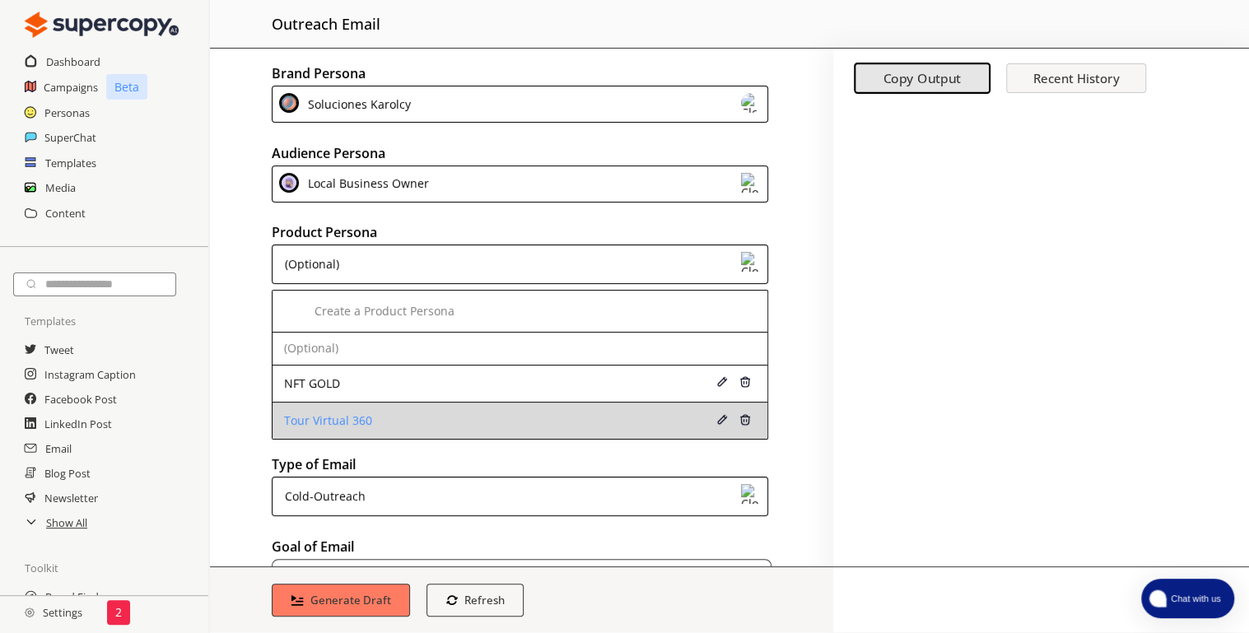
click at [459, 407] on li "Tour Virtual 360" at bounding box center [520, 421] width 495 height 36
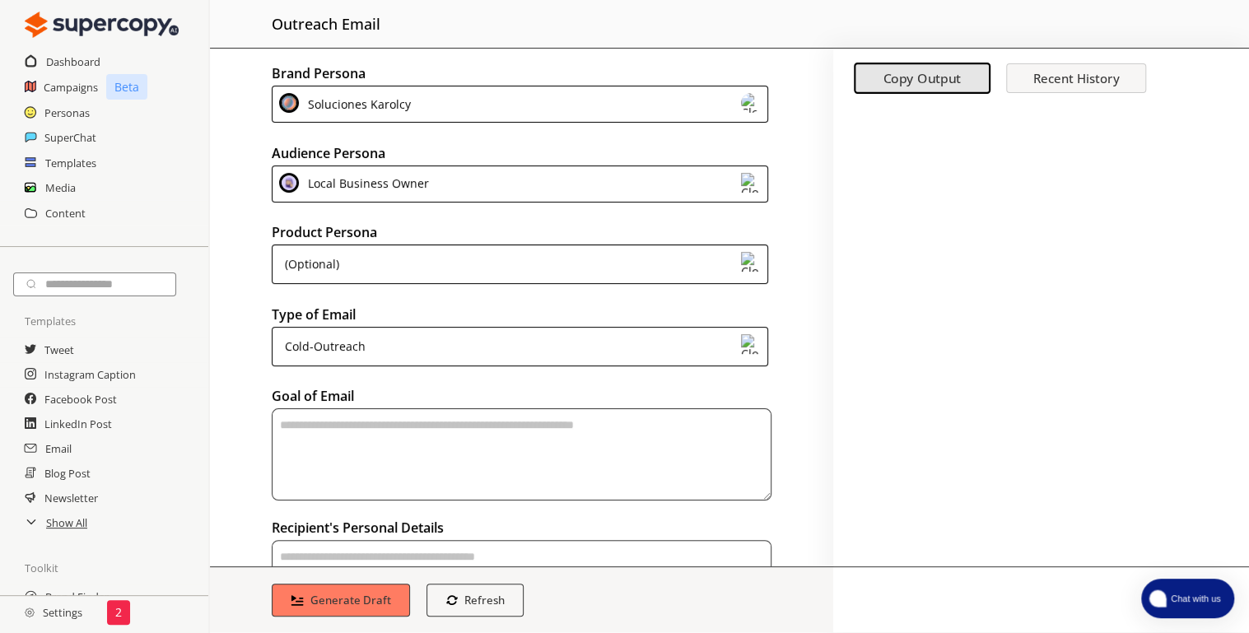
click at [252, 402] on div "Brand Persona Soluciones Karolcy Audience Persona Local Business Owner Product …" at bounding box center [521, 308] width 623 height 518
click at [359, 273] on div "(Optional)" at bounding box center [520, 265] width 497 height 40
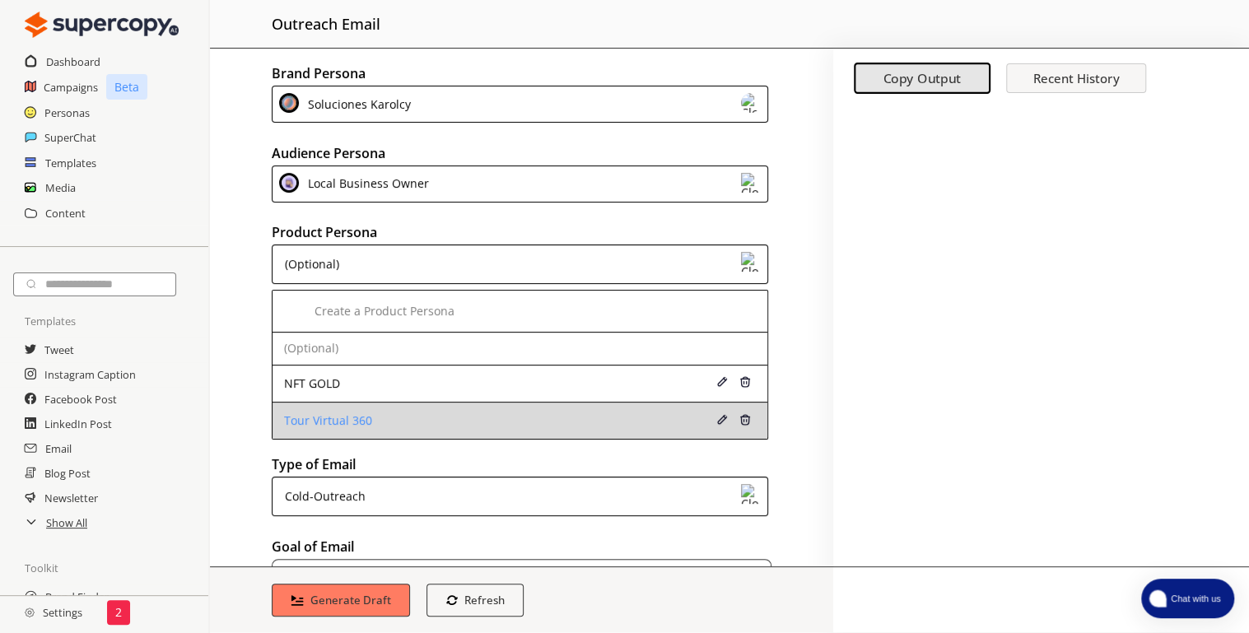
click at [635, 416] on div "Tour Virtual 360" at bounding box center [477, 420] width 386 height 13
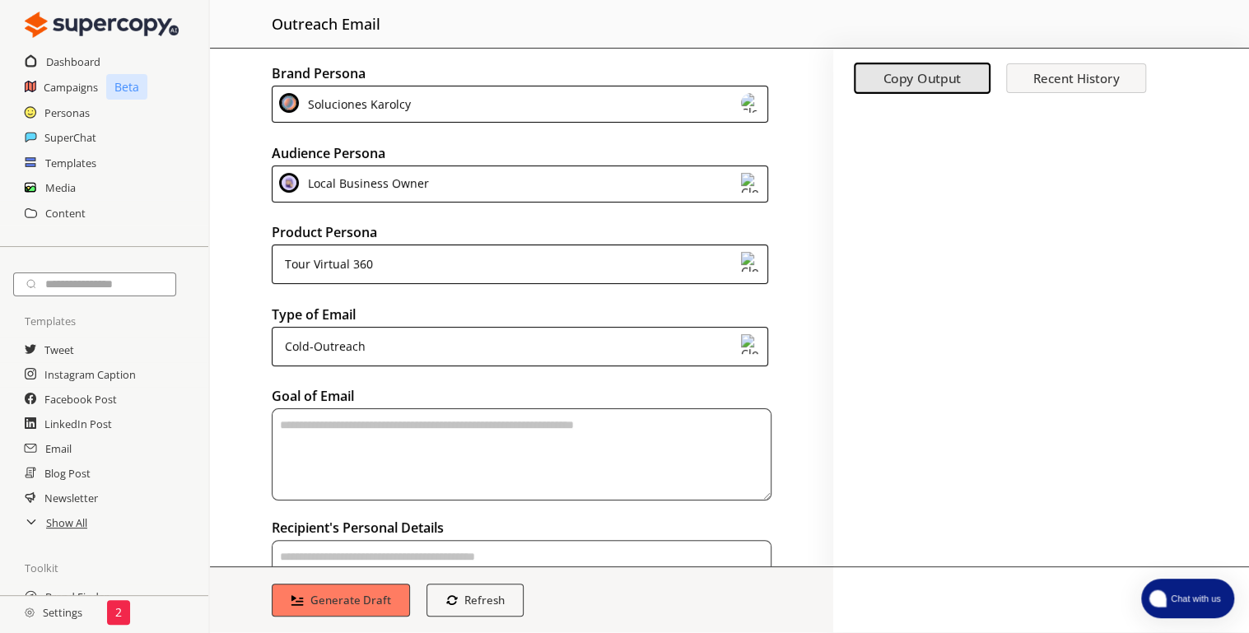
click at [491, 347] on div "Cold-Outreach" at bounding box center [520, 347] width 497 height 40
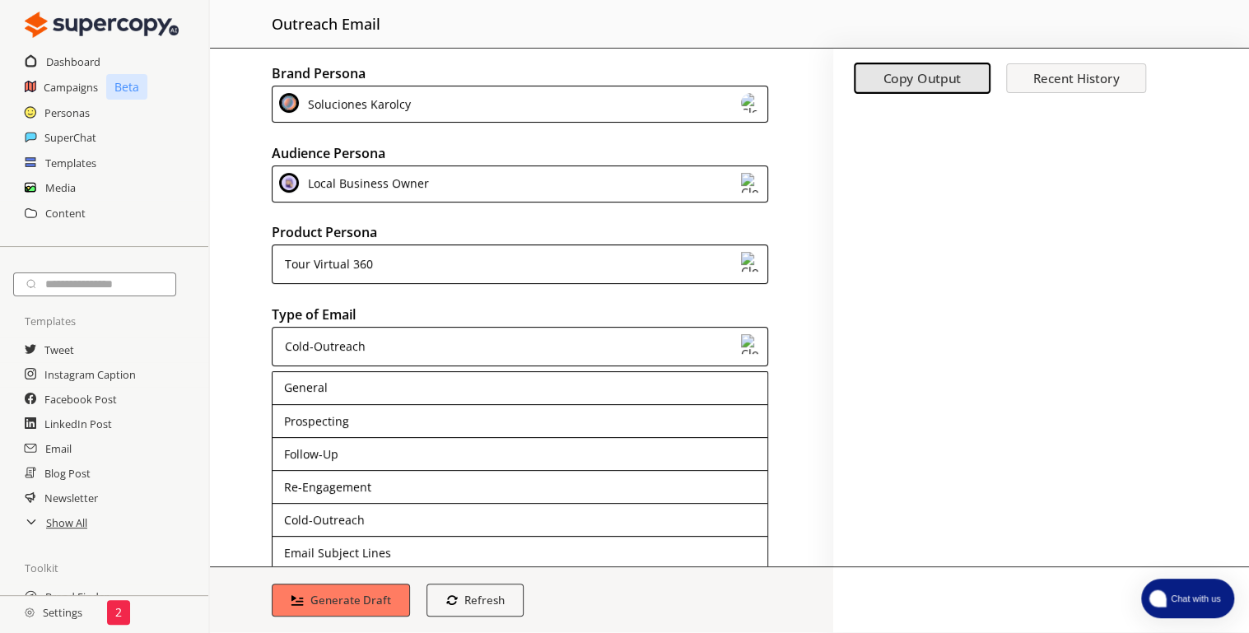
click at [227, 372] on div "Brand Persona Soluciones Karolcy Audience Persona Local Business Owner Product …" at bounding box center [521, 308] width 623 height 518
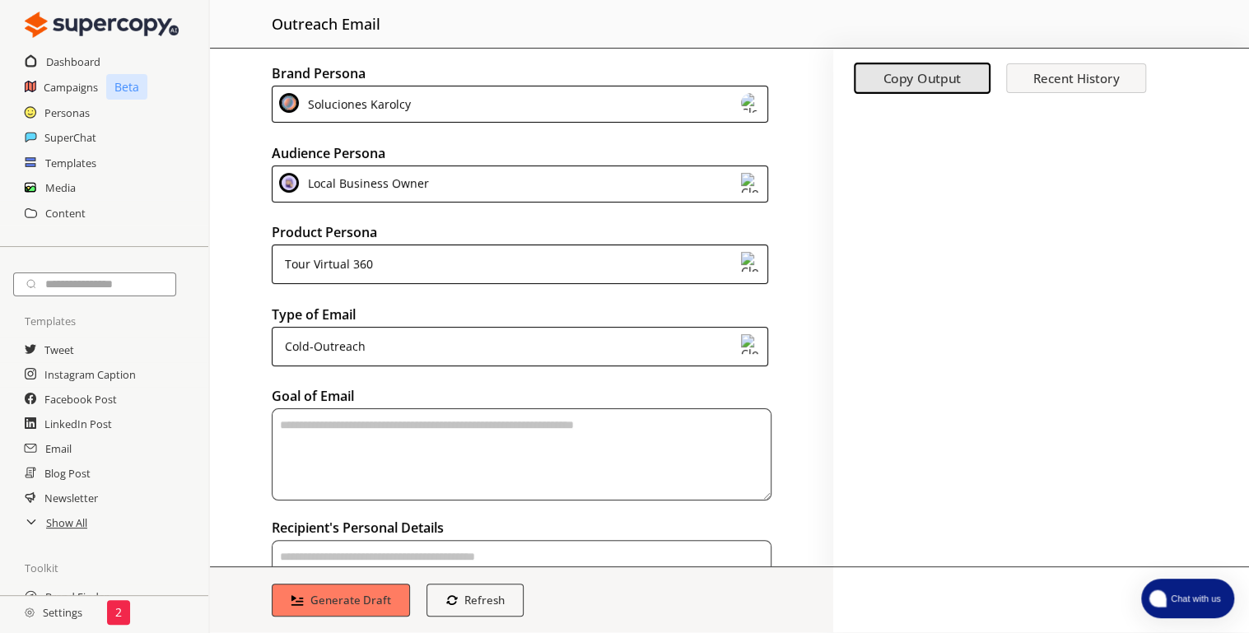
scroll to position [176, 0]
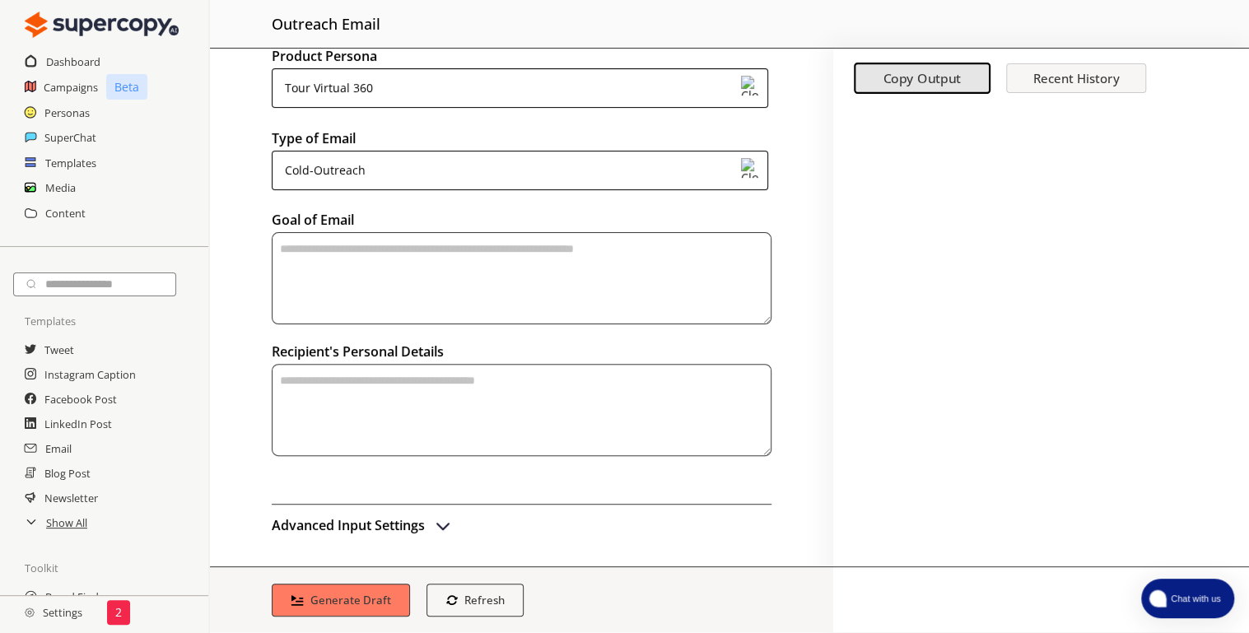
click at [375, 263] on textarea "textarea-textarea" at bounding box center [522, 278] width 500 height 92
click at [298, 258] on textarea "**********" at bounding box center [518, 278] width 493 height 92
type textarea "**********"
click at [319, 389] on textarea "textarea-textarea" at bounding box center [522, 410] width 500 height 92
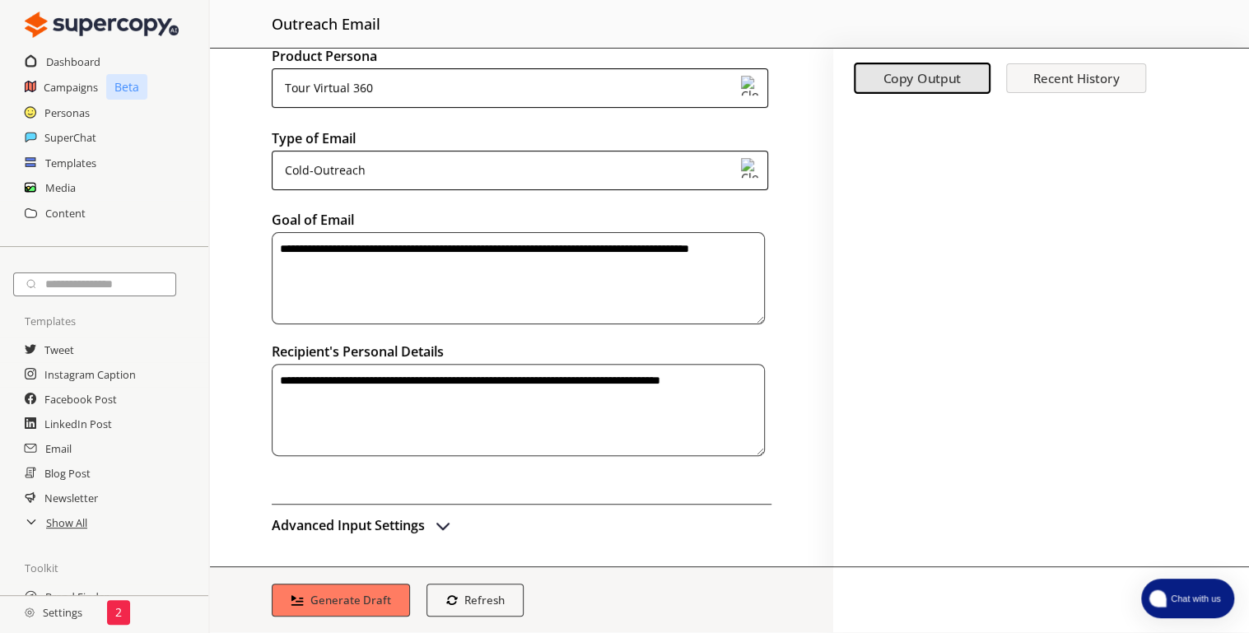
click at [360, 390] on textarea "**********" at bounding box center [518, 410] width 493 height 92
type textarea "**********"
click at [436, 520] on img "advanced-inputs" at bounding box center [443, 525] width 20 height 20
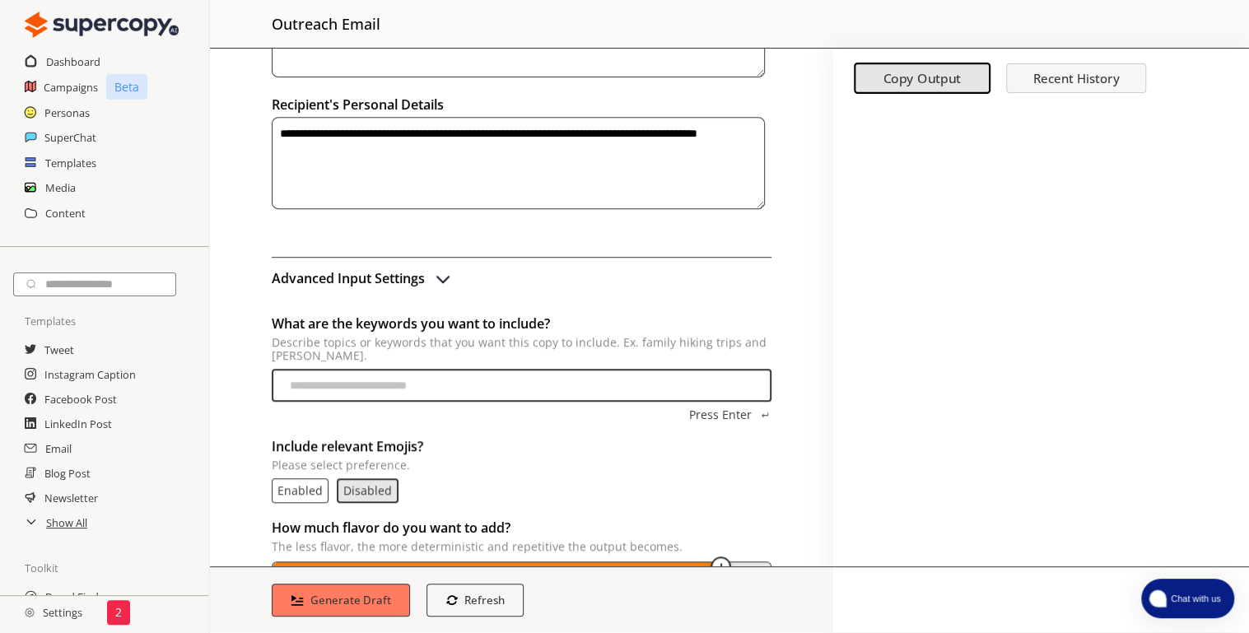
click at [383, 375] on input "What are the keywords you want to include? Describe topics or keywords that you…" at bounding box center [522, 385] width 500 height 33
type input "**********"
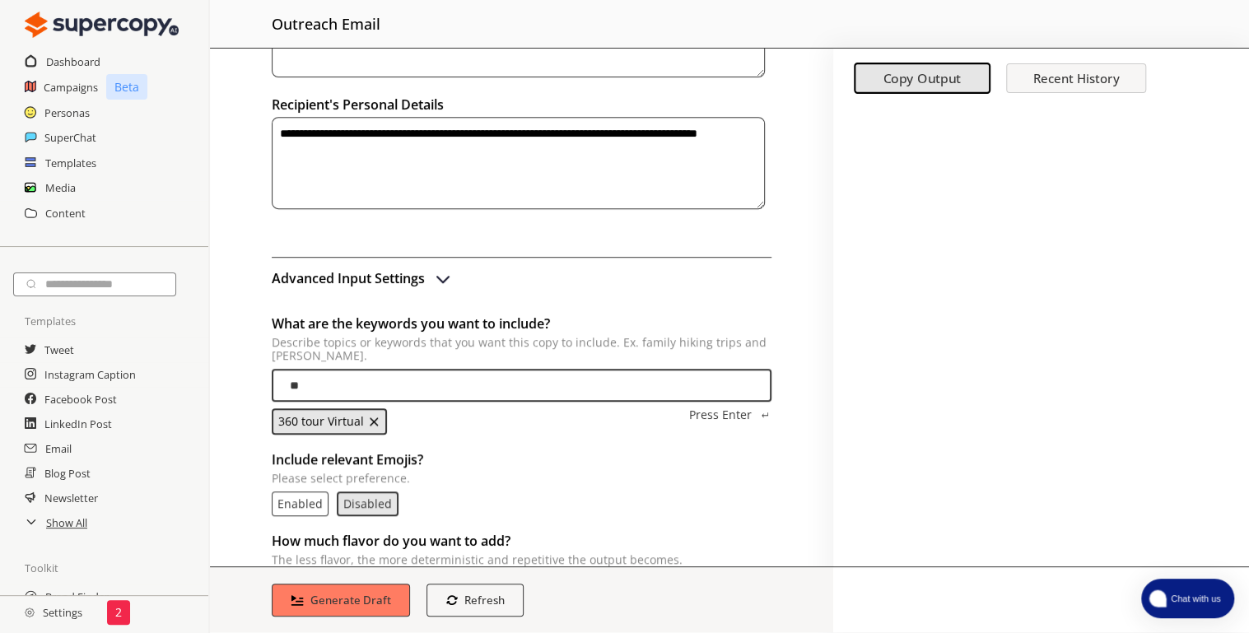
type input "*"
type input "**********"
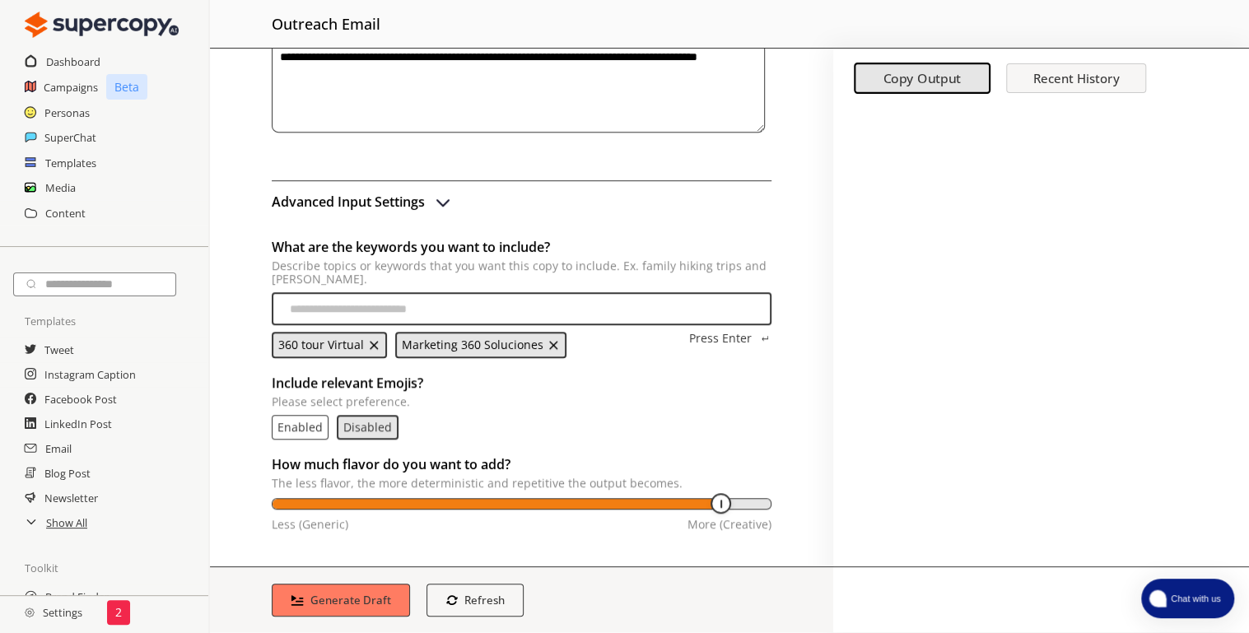
scroll to position [2, 0]
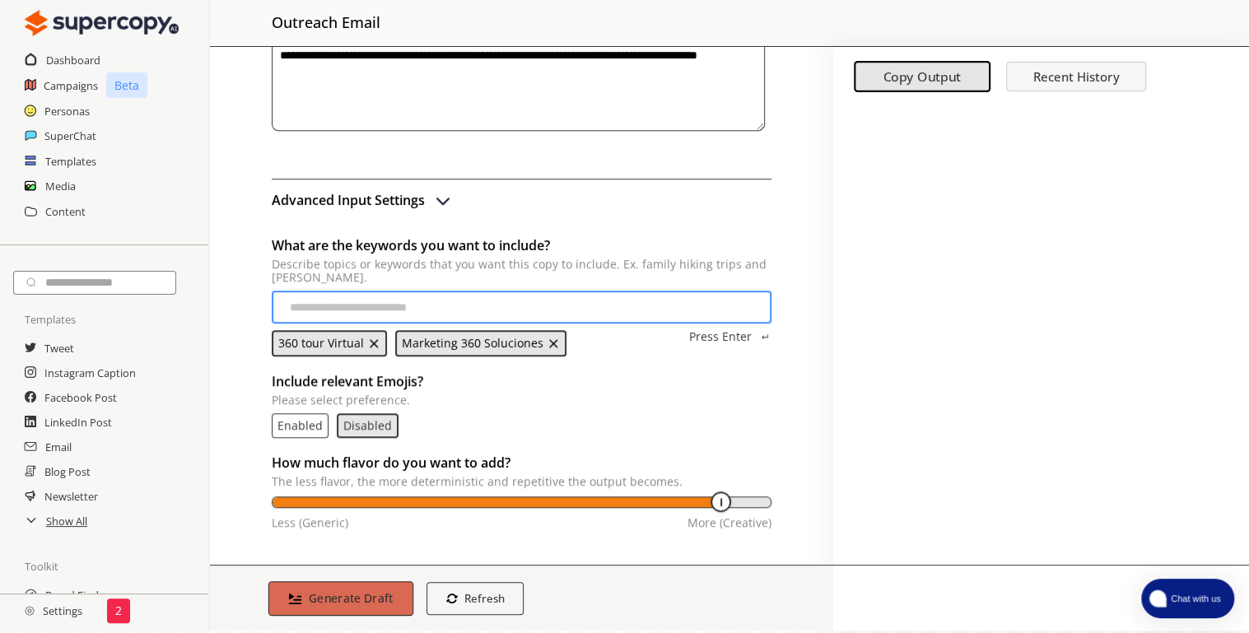
click at [369, 599] on b "Generate Draft" at bounding box center [351, 598] width 85 height 16
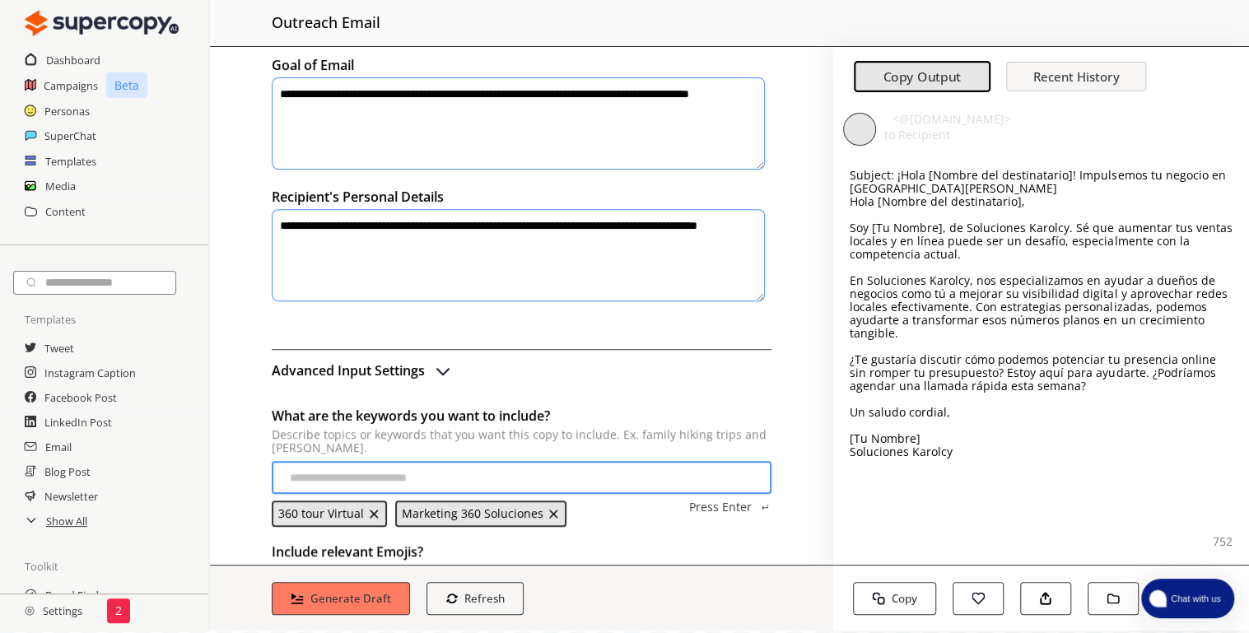
scroll to position [500, 0]
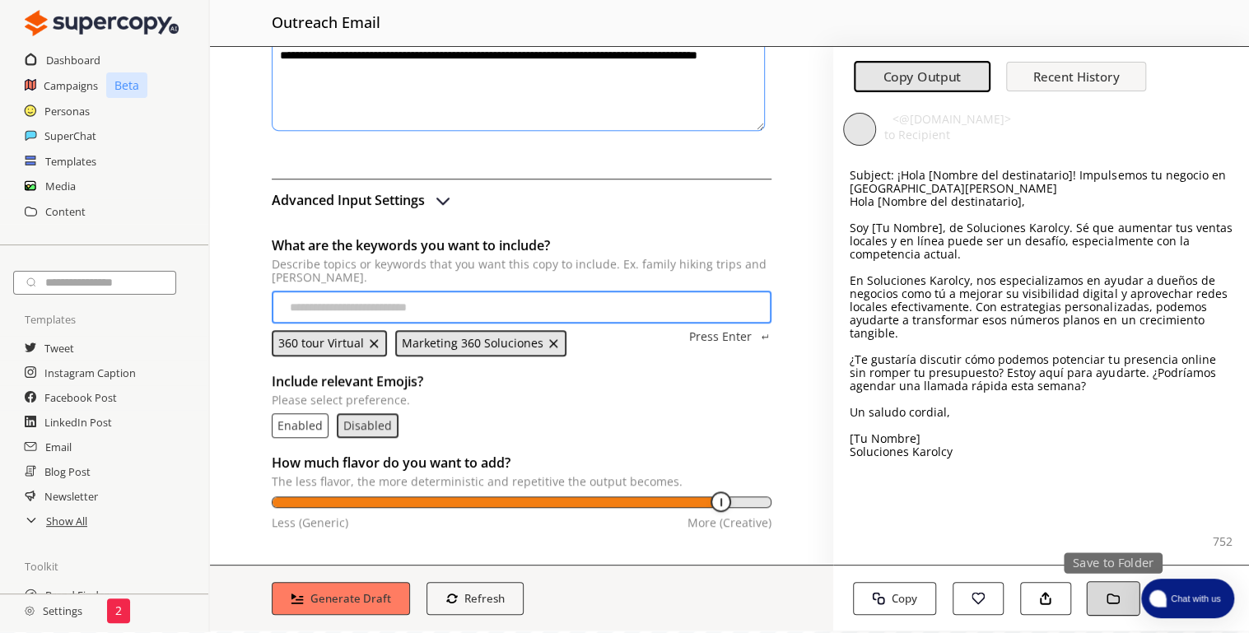
click at [1108, 592] on img "button" at bounding box center [1113, 599] width 14 height 14
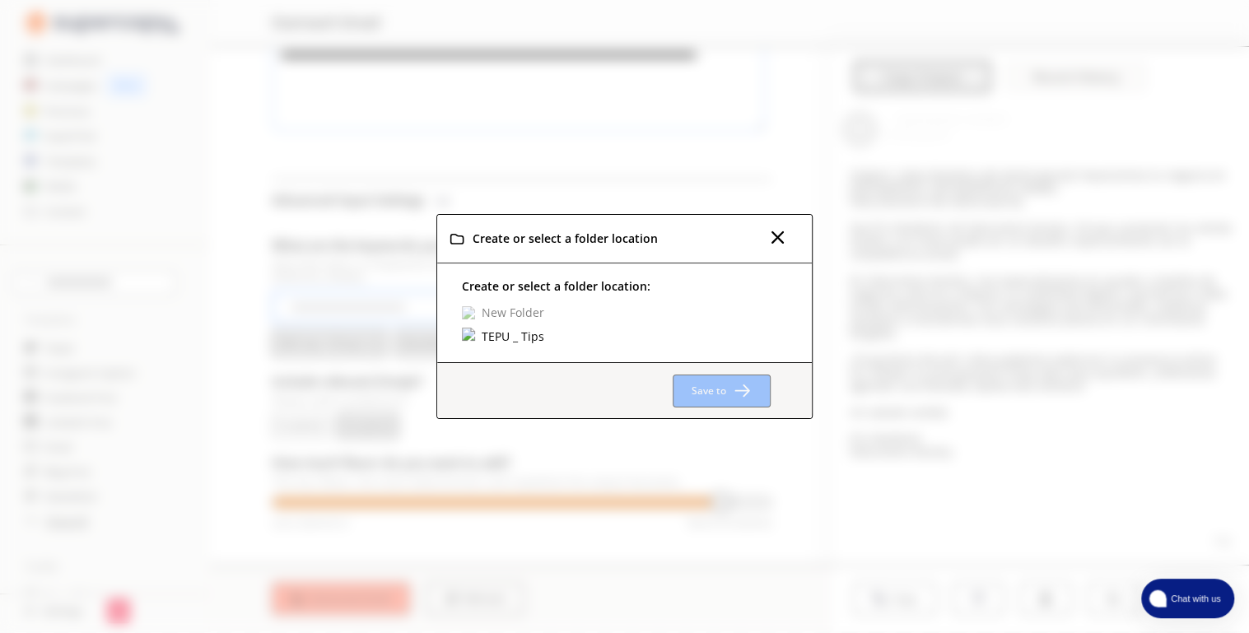
click at [464, 315] on img at bounding box center [468, 312] width 13 height 13
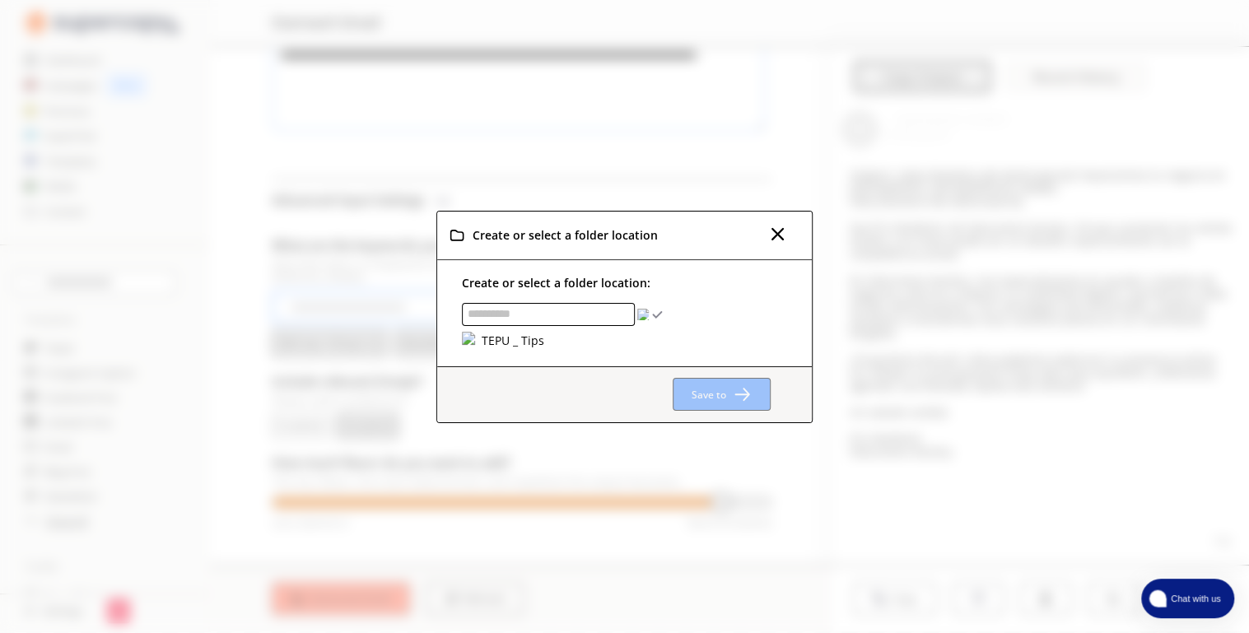
click at [508, 312] on input "text" at bounding box center [548, 314] width 173 height 23
type input "**********"
click at [655, 313] on img "Create Top-Level Folder" at bounding box center [657, 315] width 12 height 12
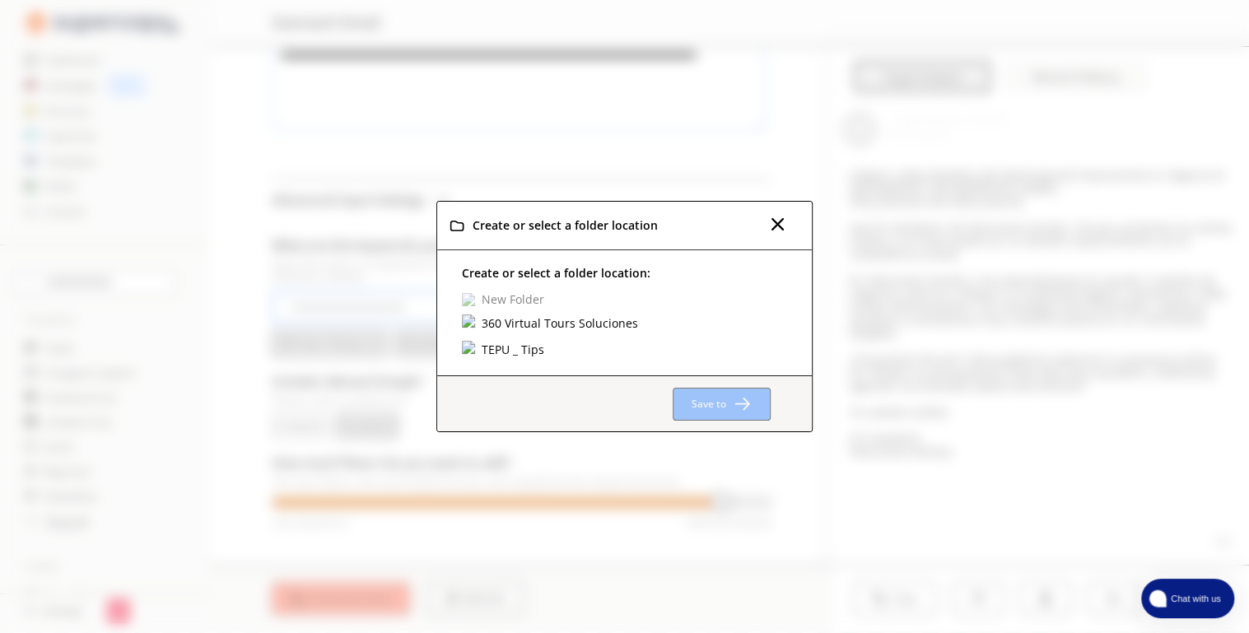
click at [655, 315] on div "360 Virtual Tours Soluciones" at bounding box center [637, 324] width 350 height 18
click at [604, 327] on div "360 Virtual Tours Soluciones" at bounding box center [559, 324] width 161 height 18
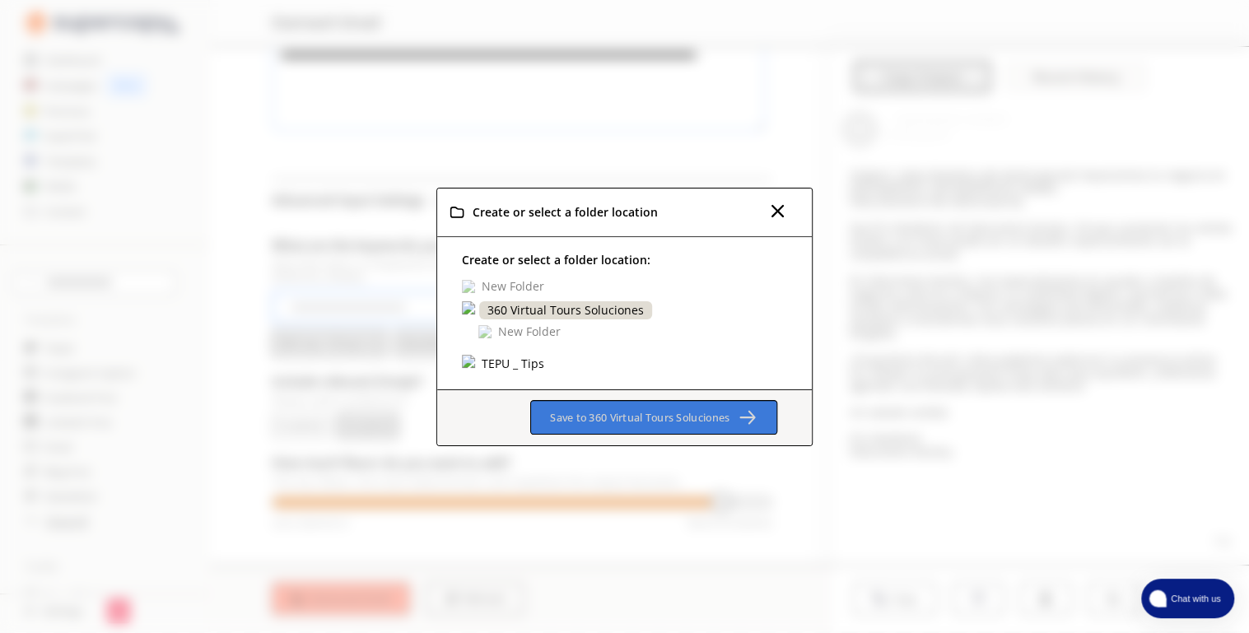
click at [692, 413] on b "Save to 360 Virtual Tours Soluciones" at bounding box center [640, 417] width 180 height 15
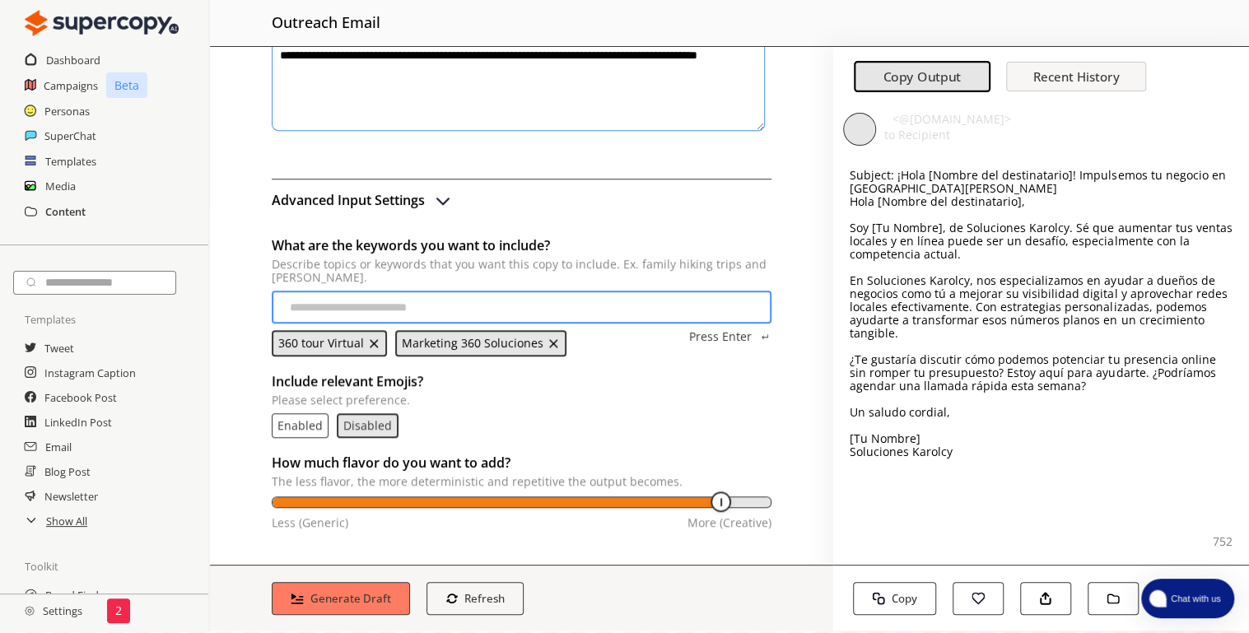
click at [50, 207] on h2 "Content" at bounding box center [65, 211] width 40 height 25
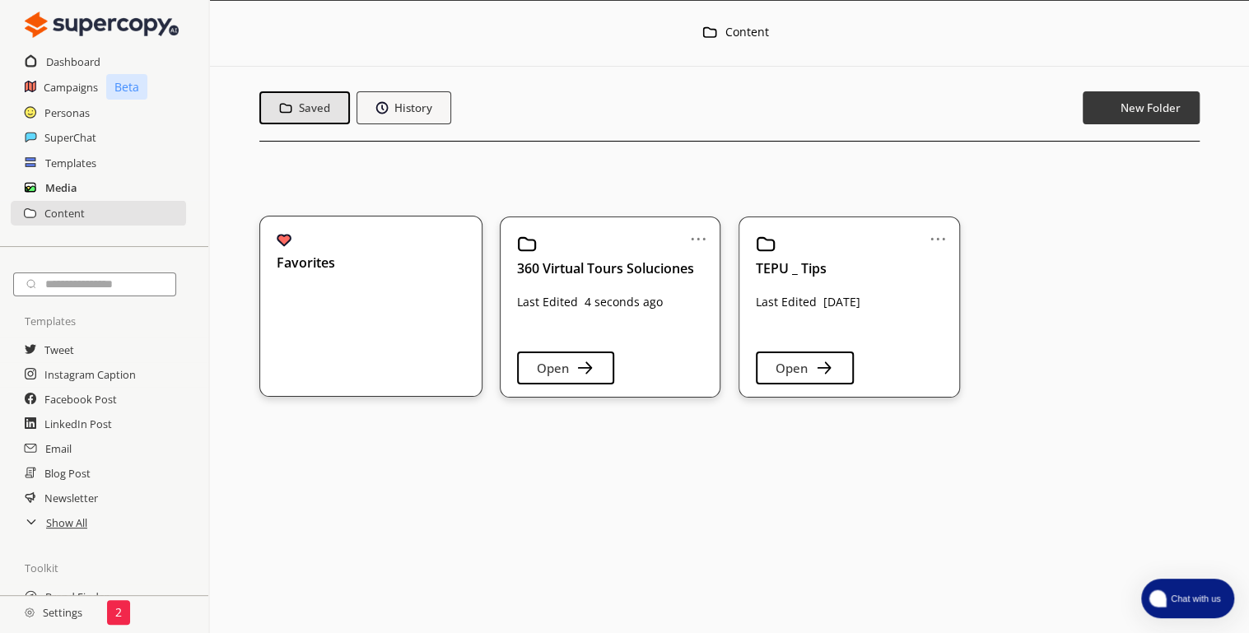
click at [50, 189] on h2 "Media" at bounding box center [60, 187] width 31 height 25
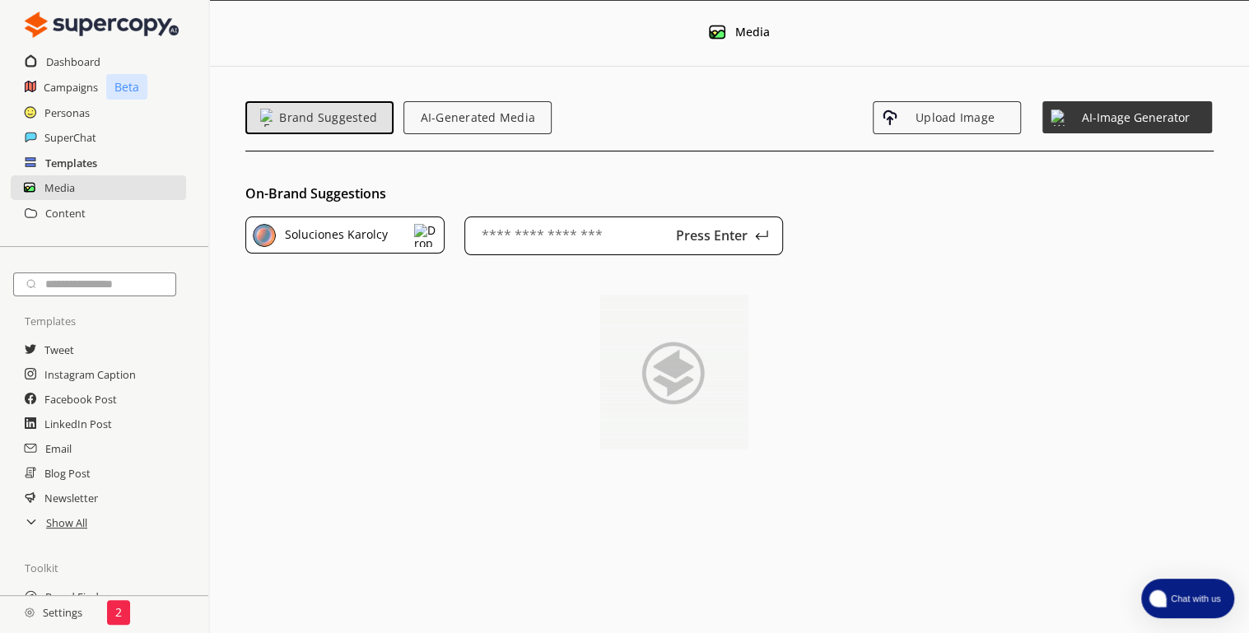
click at [69, 166] on h2 "Templates" at bounding box center [71, 163] width 52 height 25
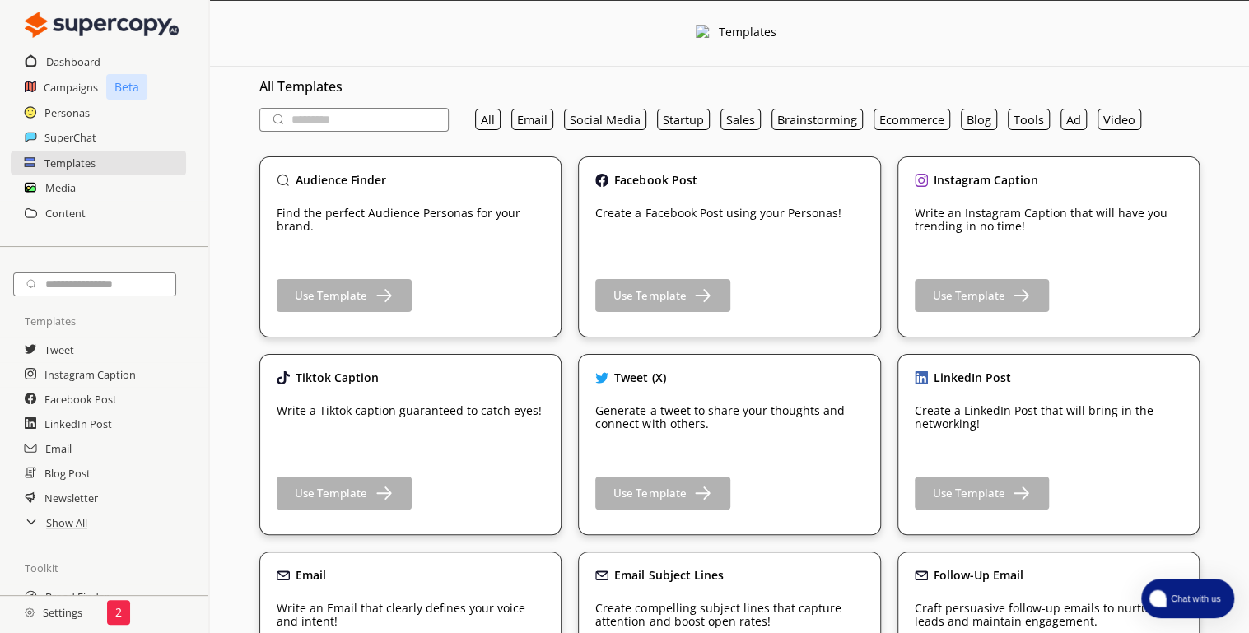
scroll to position [82, 0]
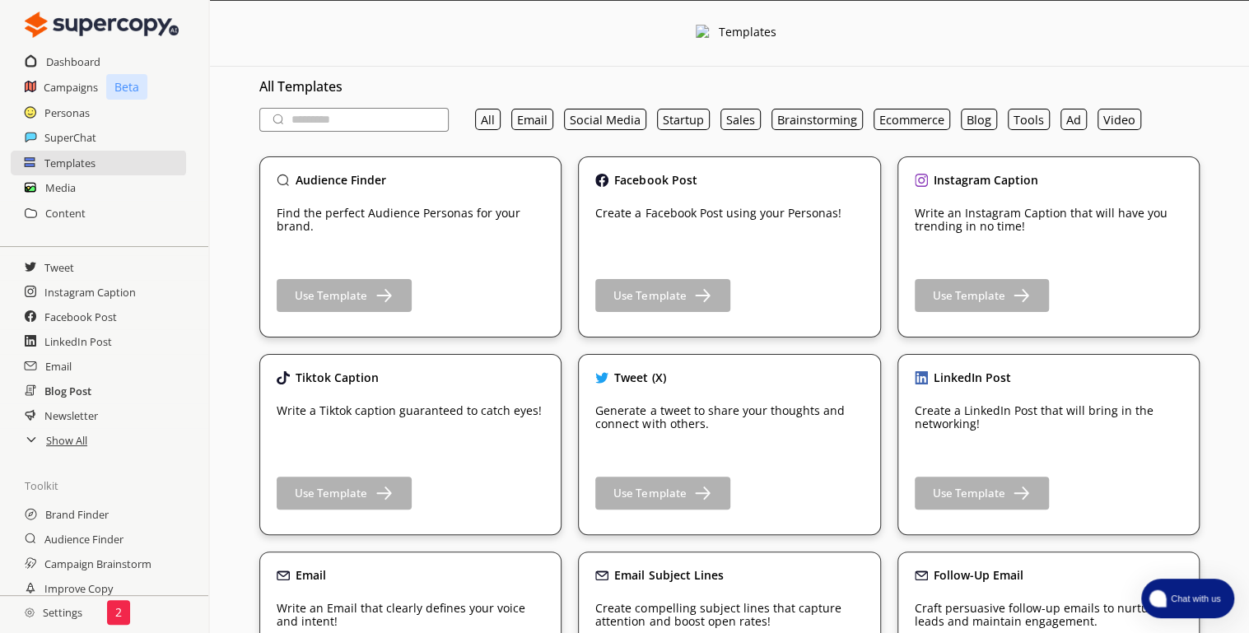
click at [74, 394] on h2 "Blog Post" at bounding box center [67, 391] width 47 height 25
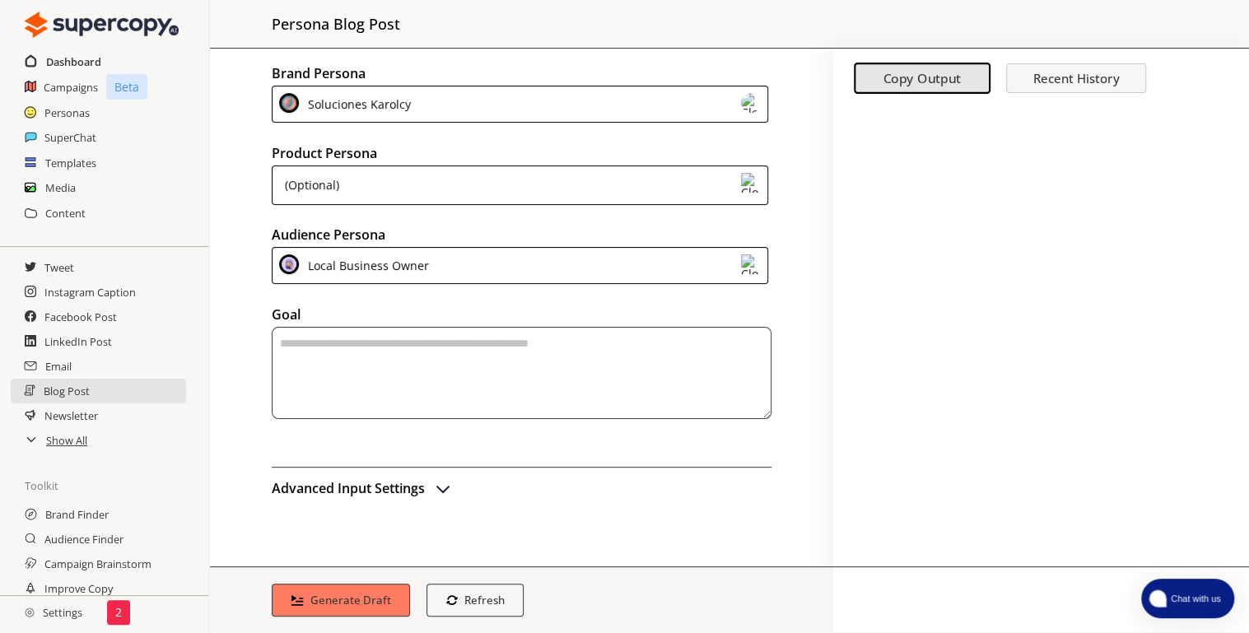
click at [81, 62] on h2 "Dashboard" at bounding box center [73, 61] width 55 height 25
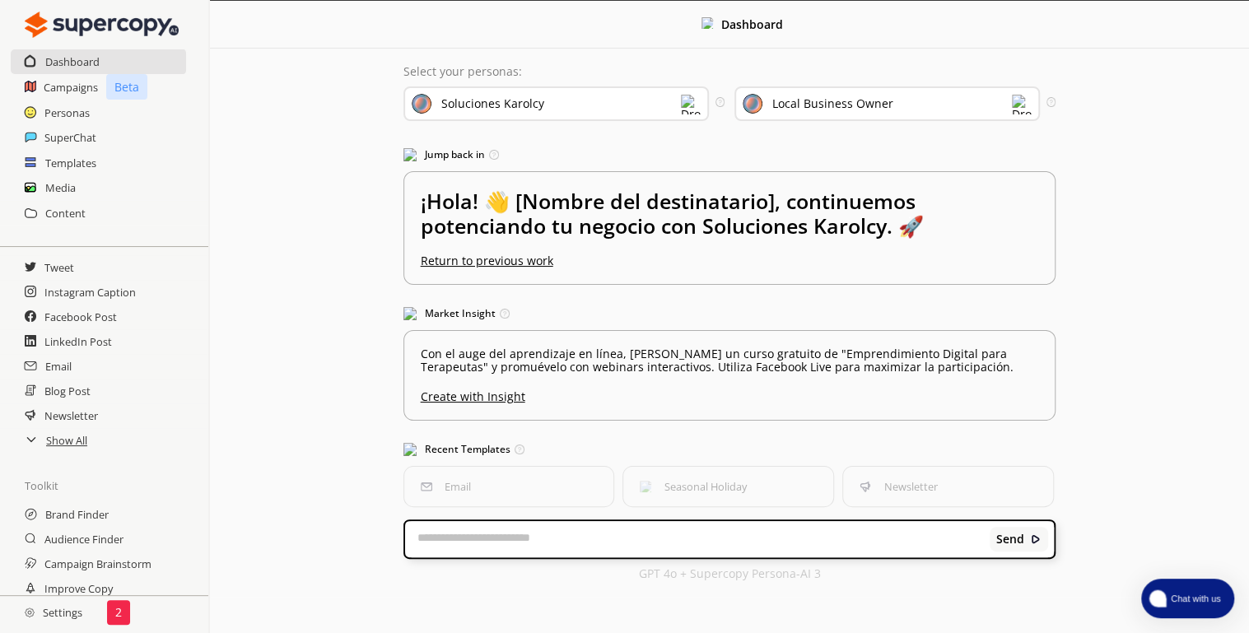
scroll to position [213, 0]
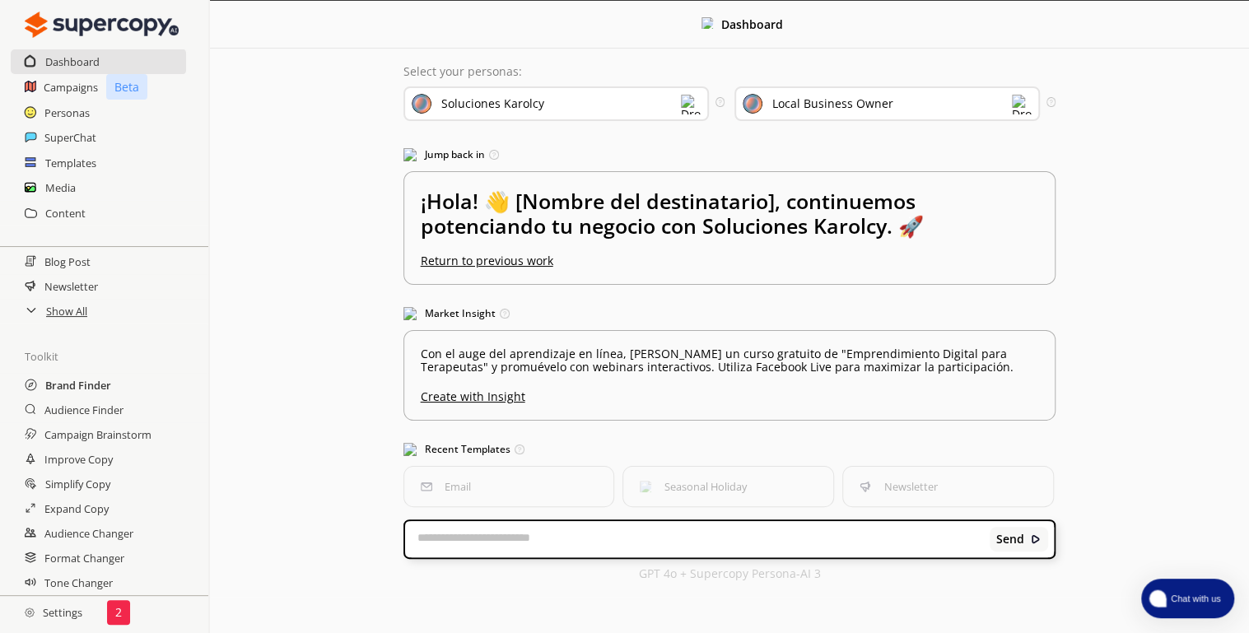
click at [75, 385] on h2 "Brand Finder" at bounding box center [78, 385] width 66 height 25
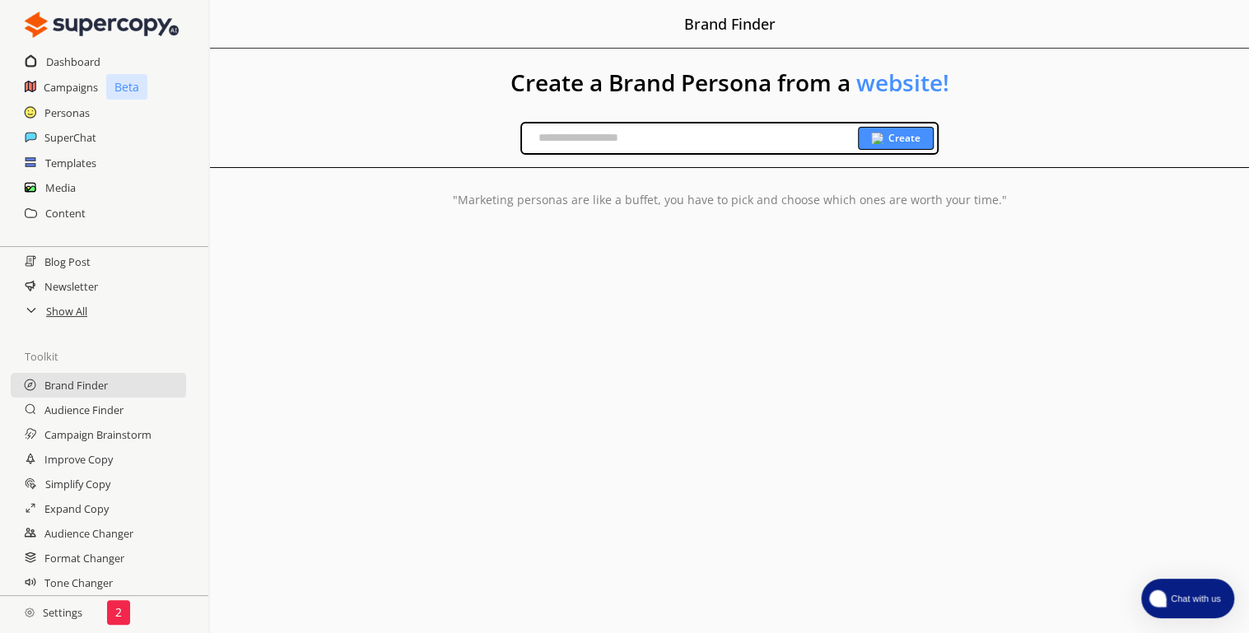
click at [590, 131] on input "text" at bounding box center [690, 138] width 336 height 25
type input "**********"
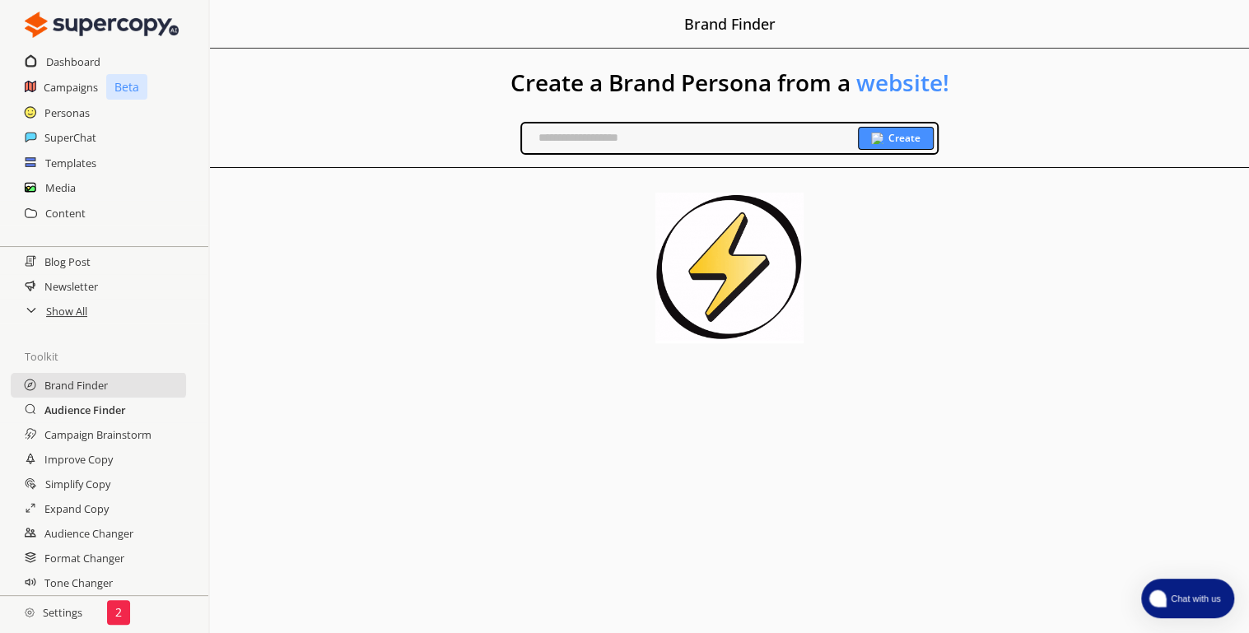
click at [76, 415] on h2 "Audience Finder" at bounding box center [85, 410] width 82 height 25
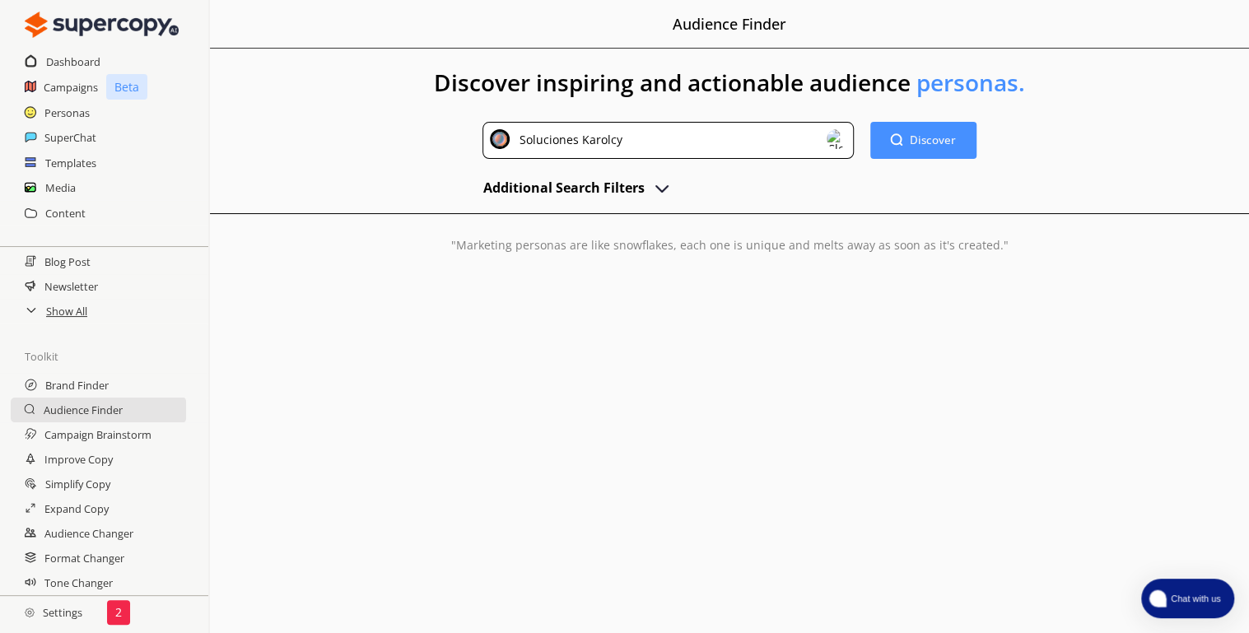
click at [841, 134] on img at bounding box center [837, 139] width 20 height 20
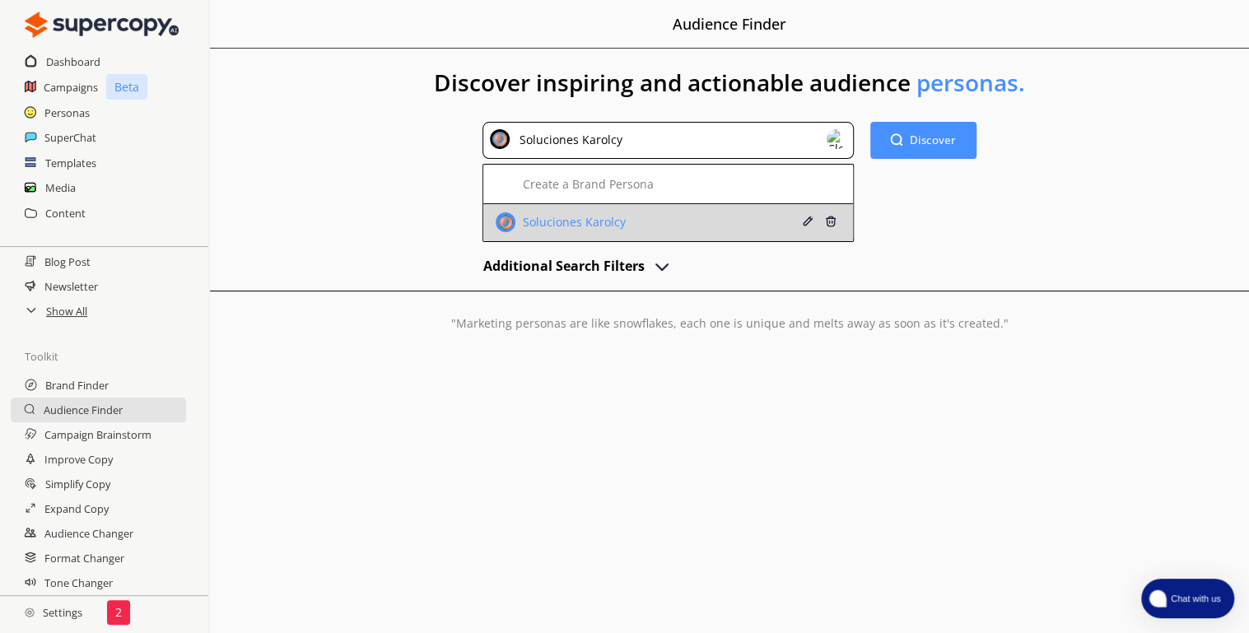
click at [674, 226] on div "Soluciones Karolcy" at bounding box center [639, 222] width 287 height 20
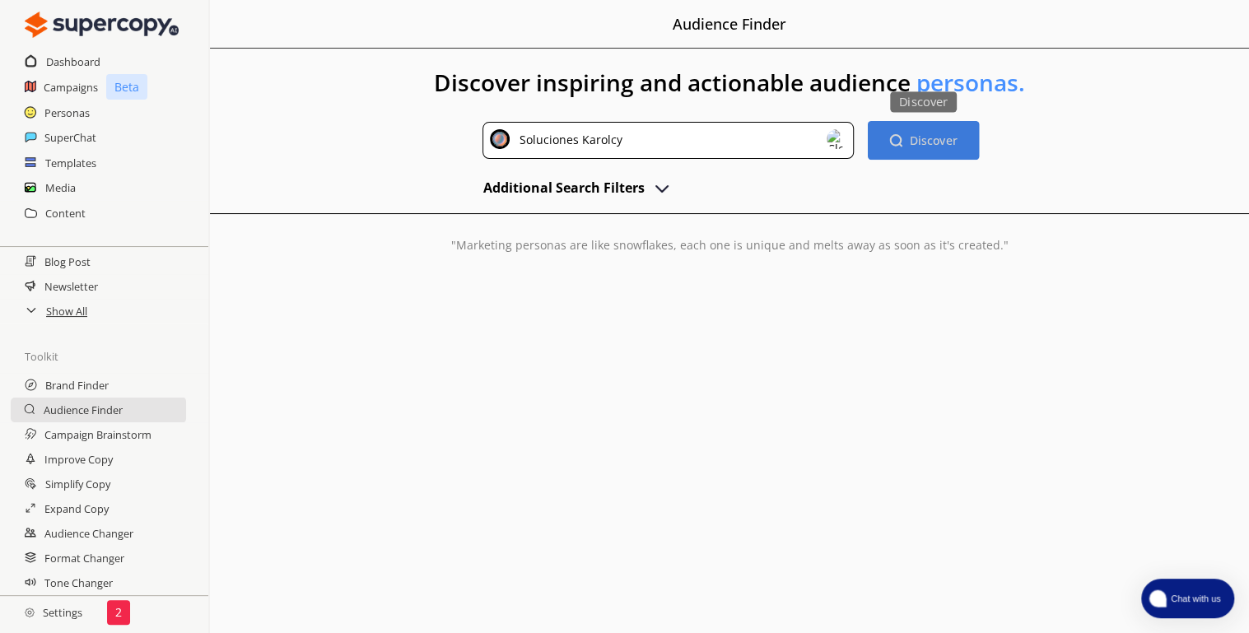
click at [919, 131] on button "Discover Discover" at bounding box center [922, 140] width 111 height 39
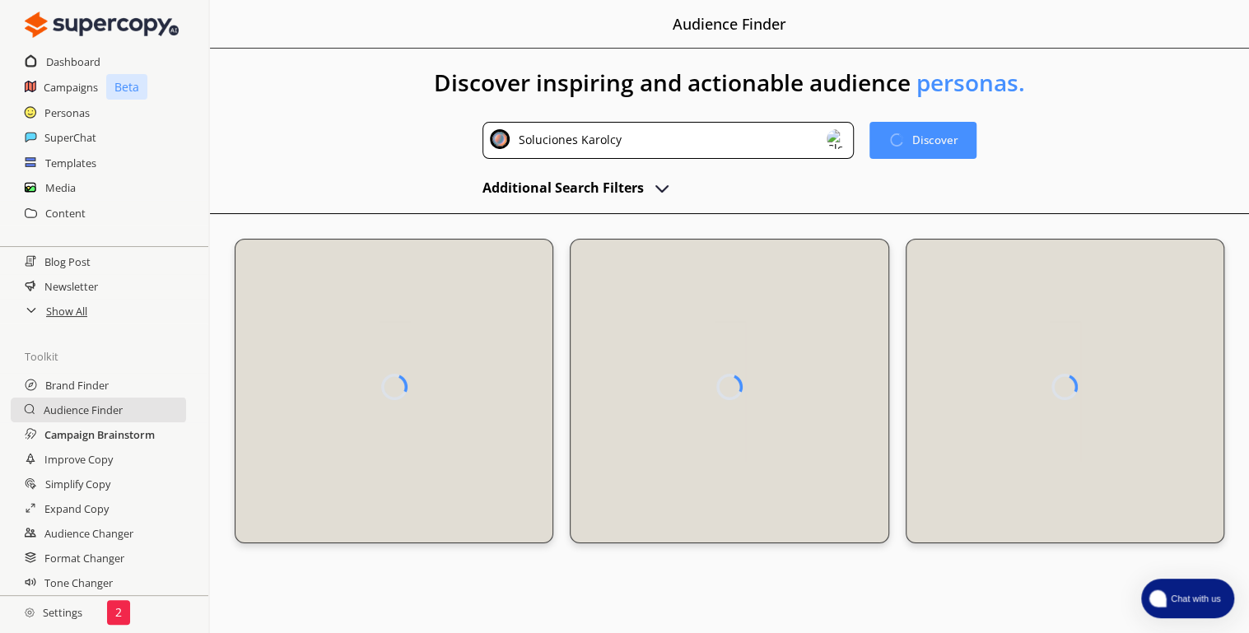
scroll to position [2, 0]
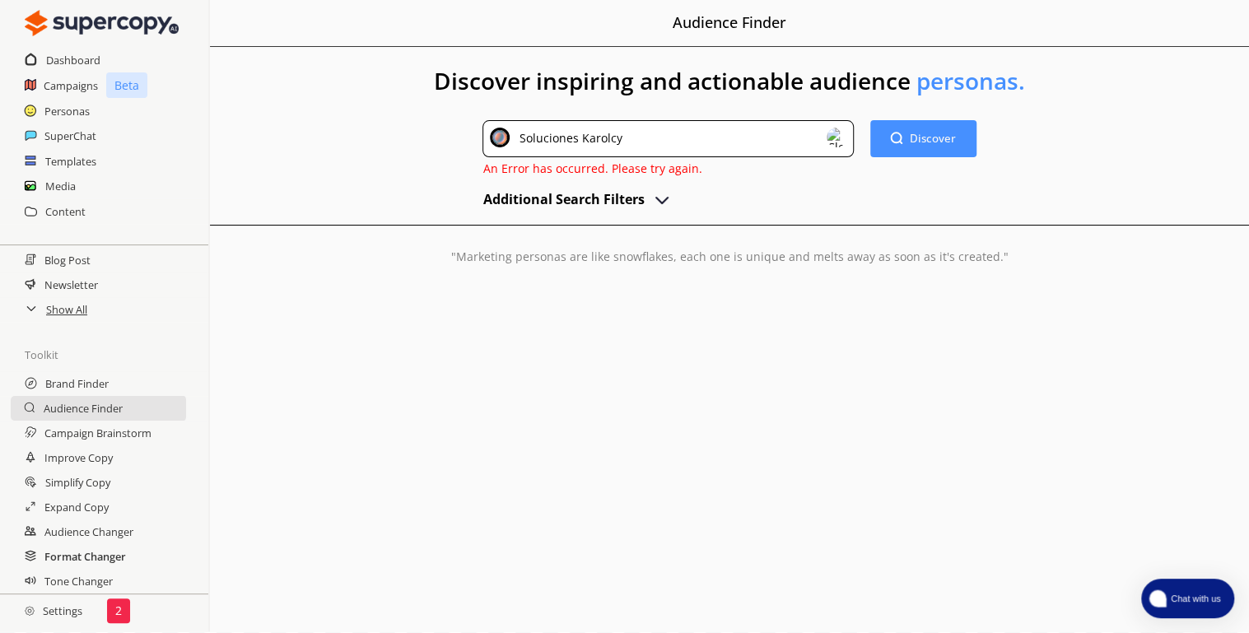
click at [92, 558] on h2 "Format Changer" at bounding box center [85, 556] width 82 height 25
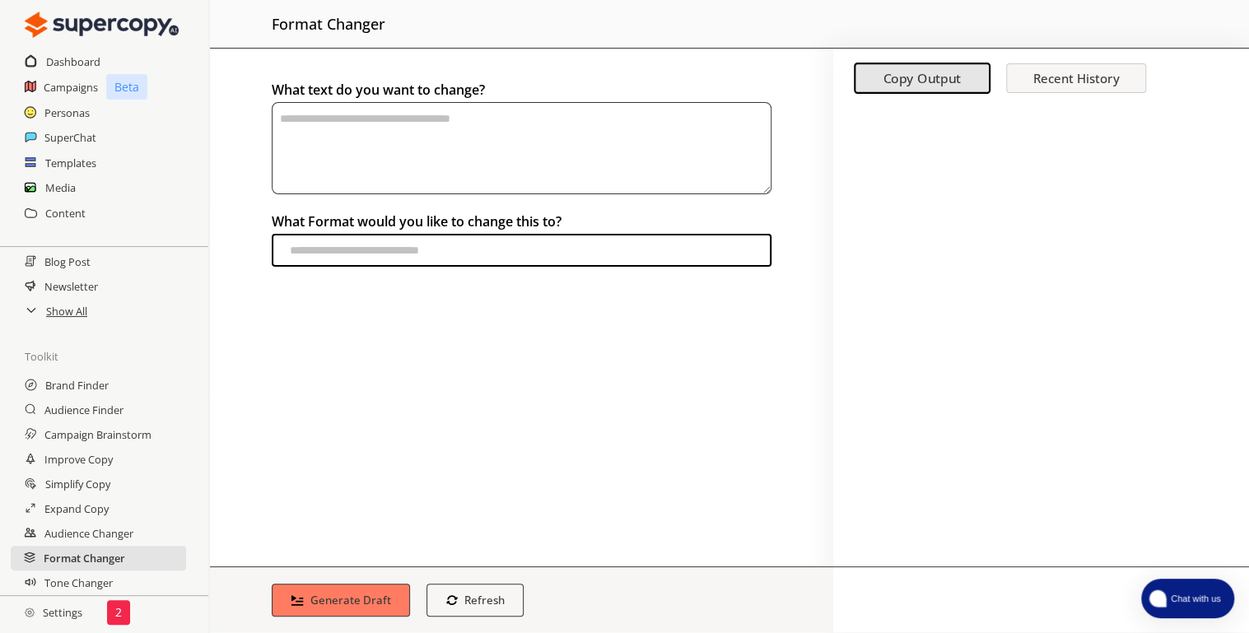
scroll to position [2, 0]
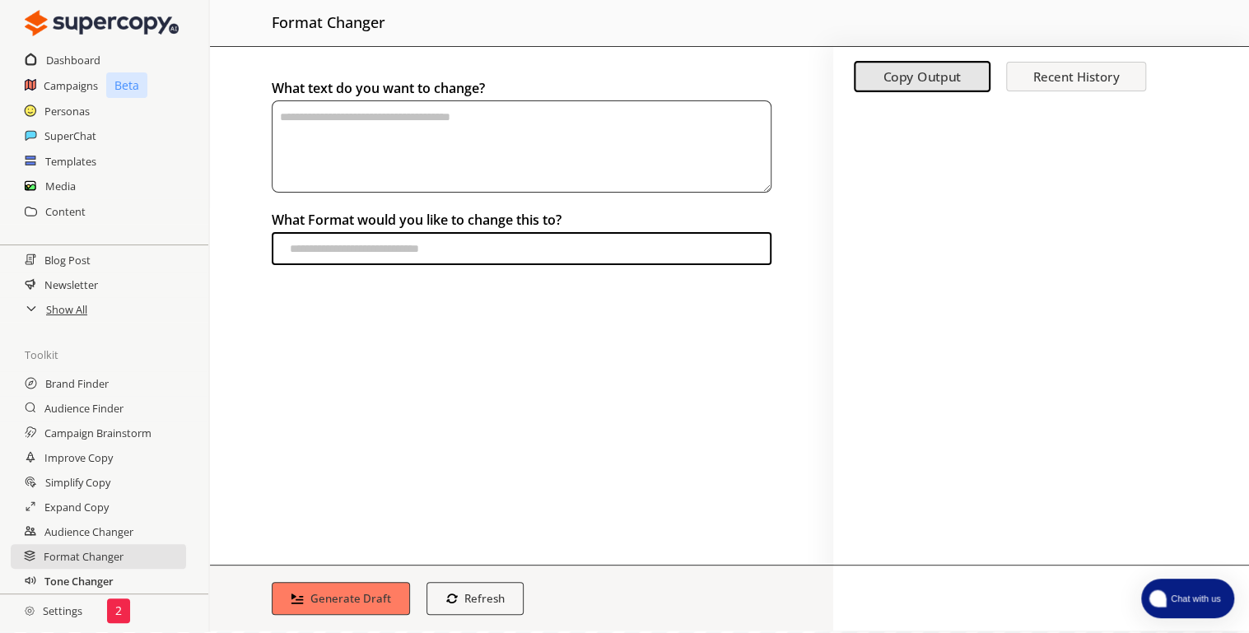
click at [80, 579] on h2 "Tone Changer" at bounding box center [78, 581] width 69 height 25
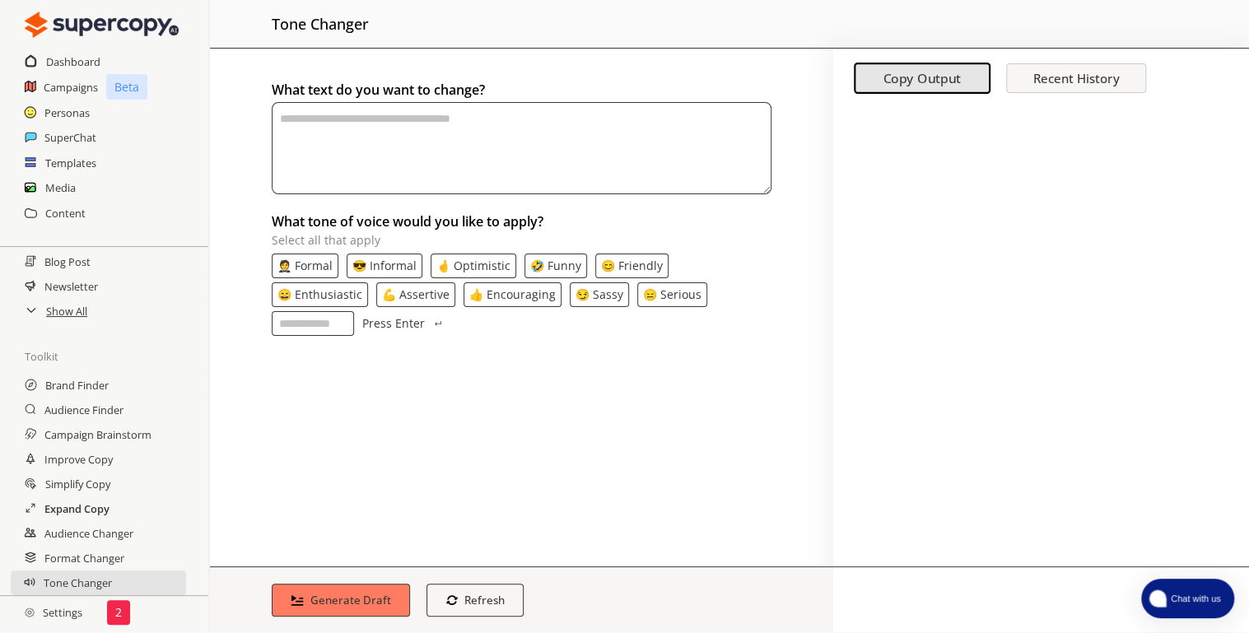
click at [79, 506] on h2 "Expand Copy" at bounding box center [76, 509] width 65 height 25
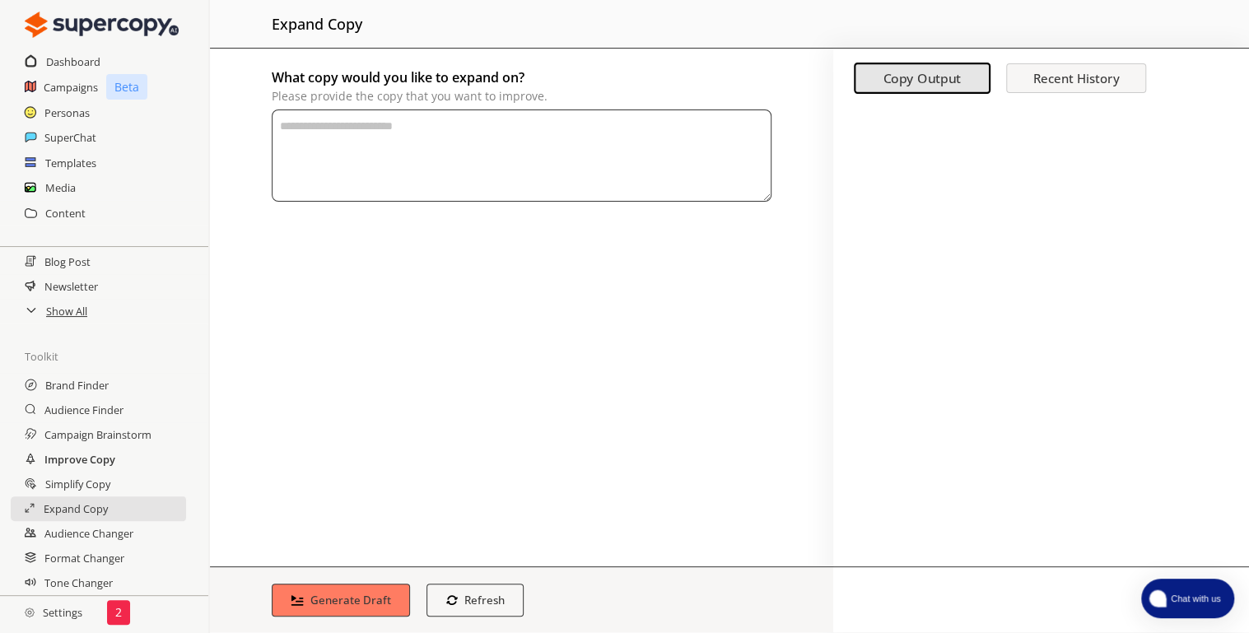
click at [66, 457] on h2 "Improve Copy" at bounding box center [79, 459] width 71 height 25
